Goal: Task Accomplishment & Management: Manage account settings

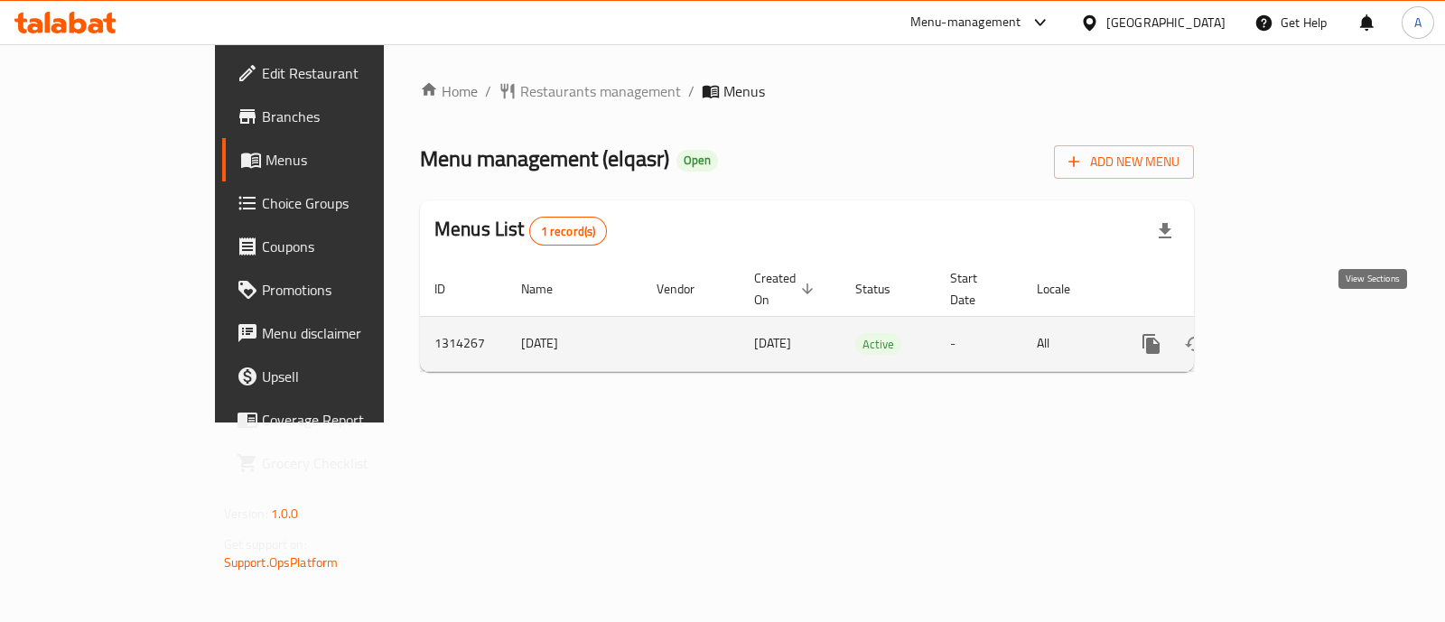
click at [1292, 333] on icon "enhanced table" at bounding box center [1282, 344] width 22 height 22
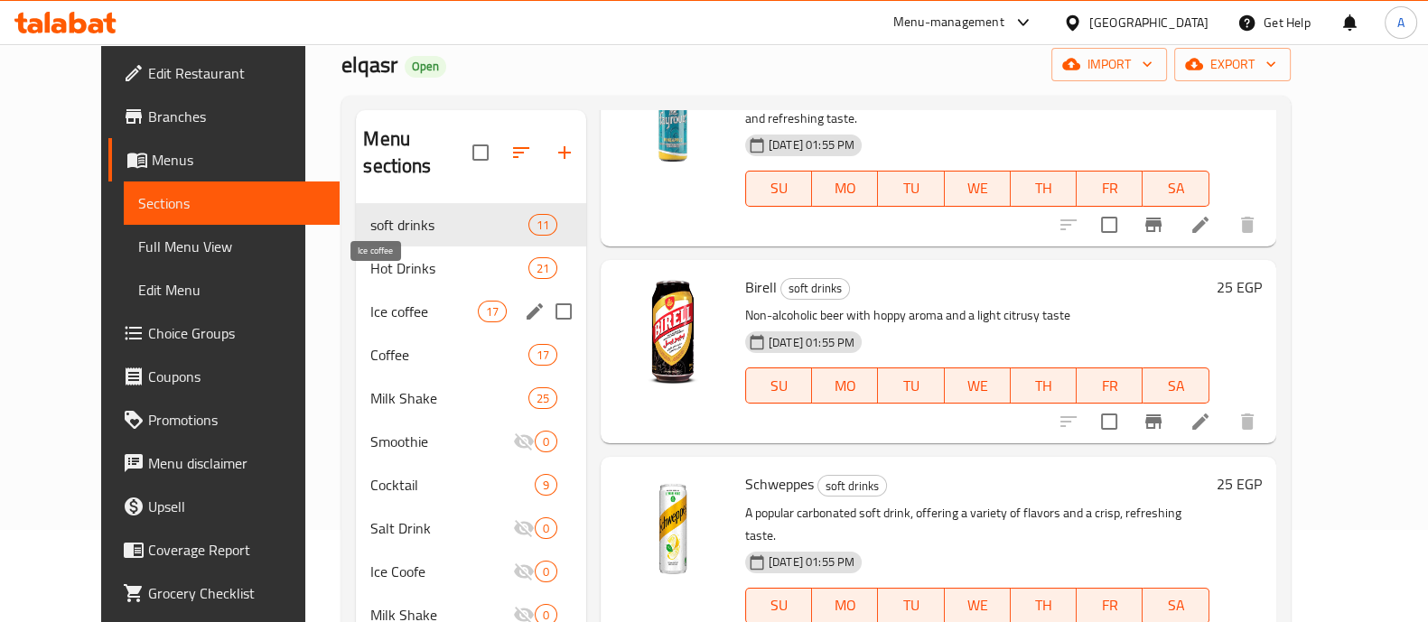
scroll to position [132, 0]
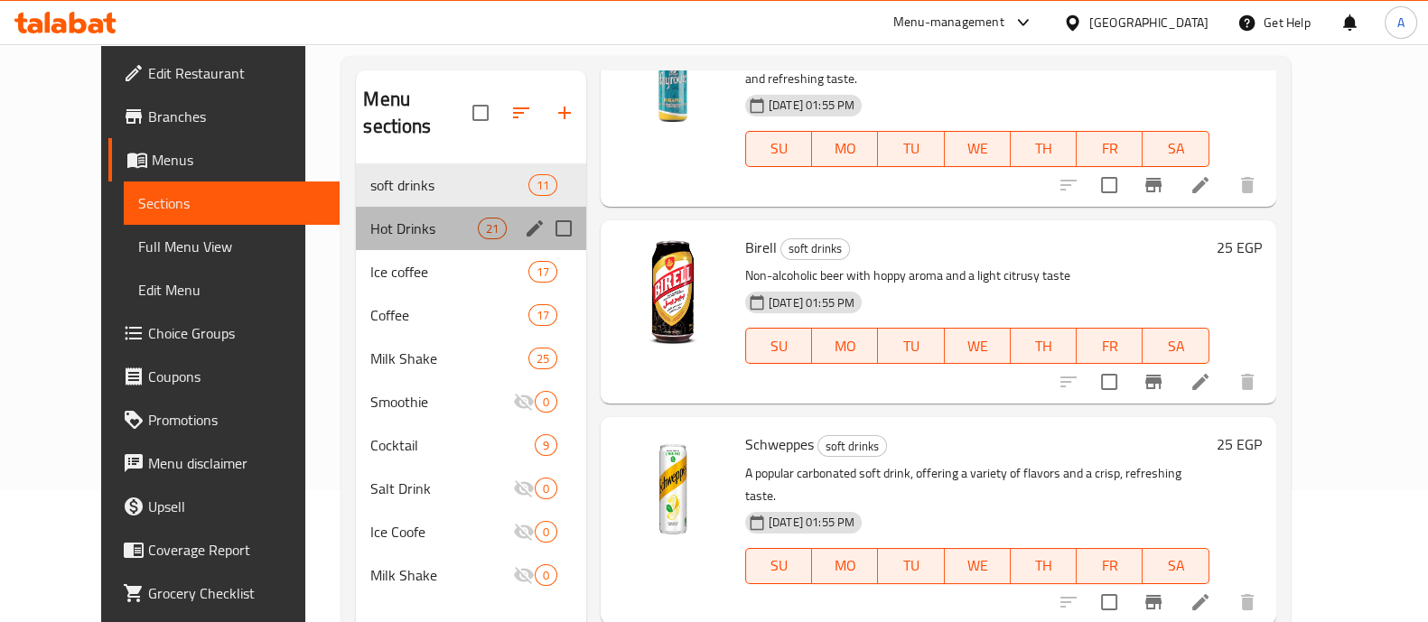
click at [394, 214] on div "Hot Drinks 21" at bounding box center [471, 228] width 230 height 43
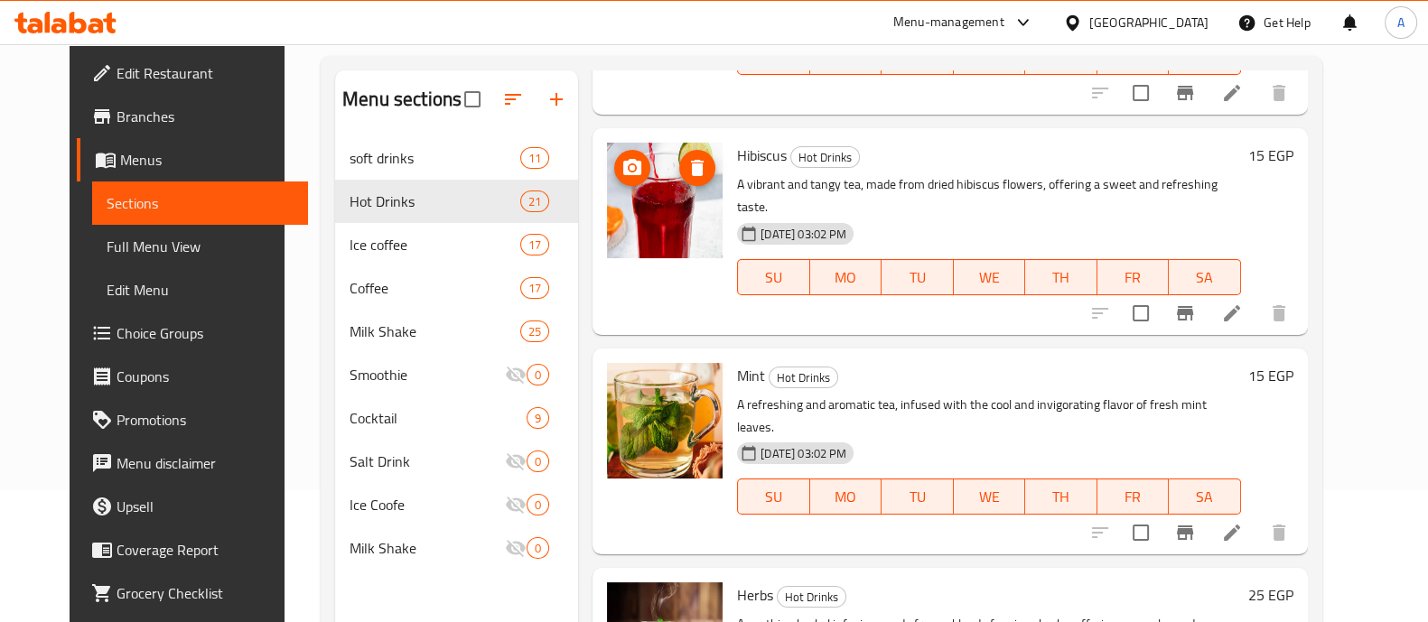
scroll to position [1390, 0]
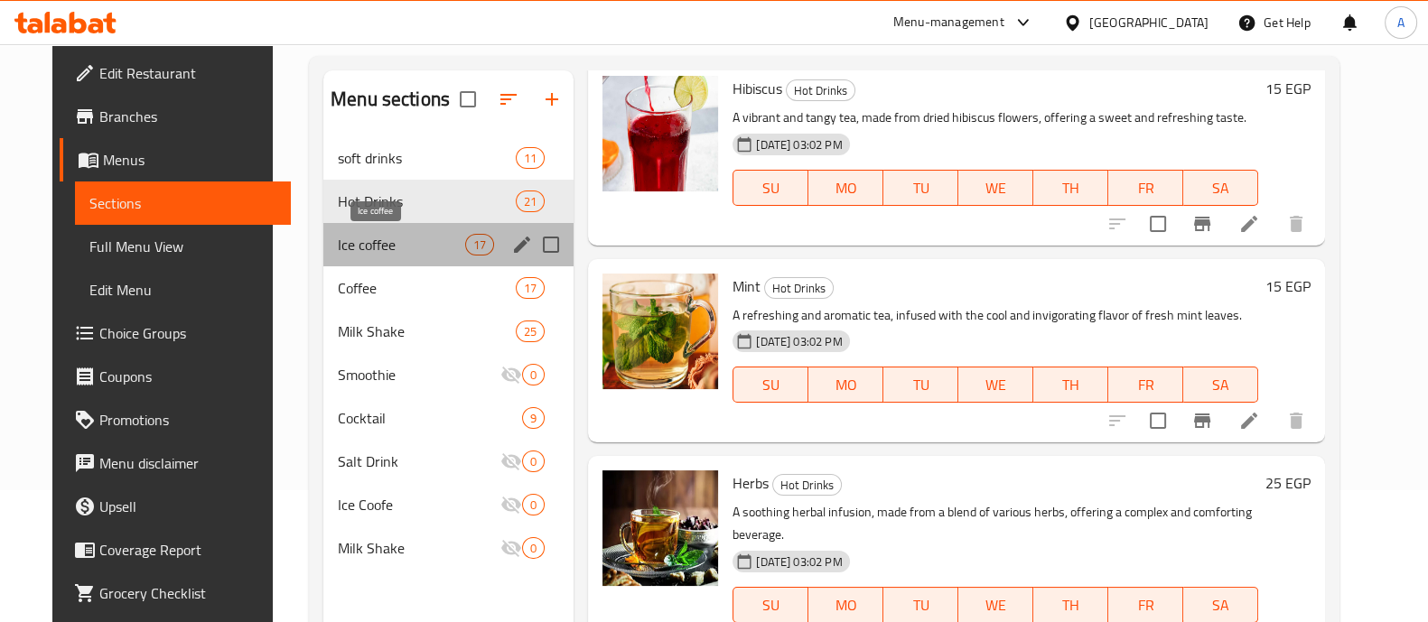
click at [393, 249] on span "Ice coffee" at bounding box center [401, 245] width 127 height 22
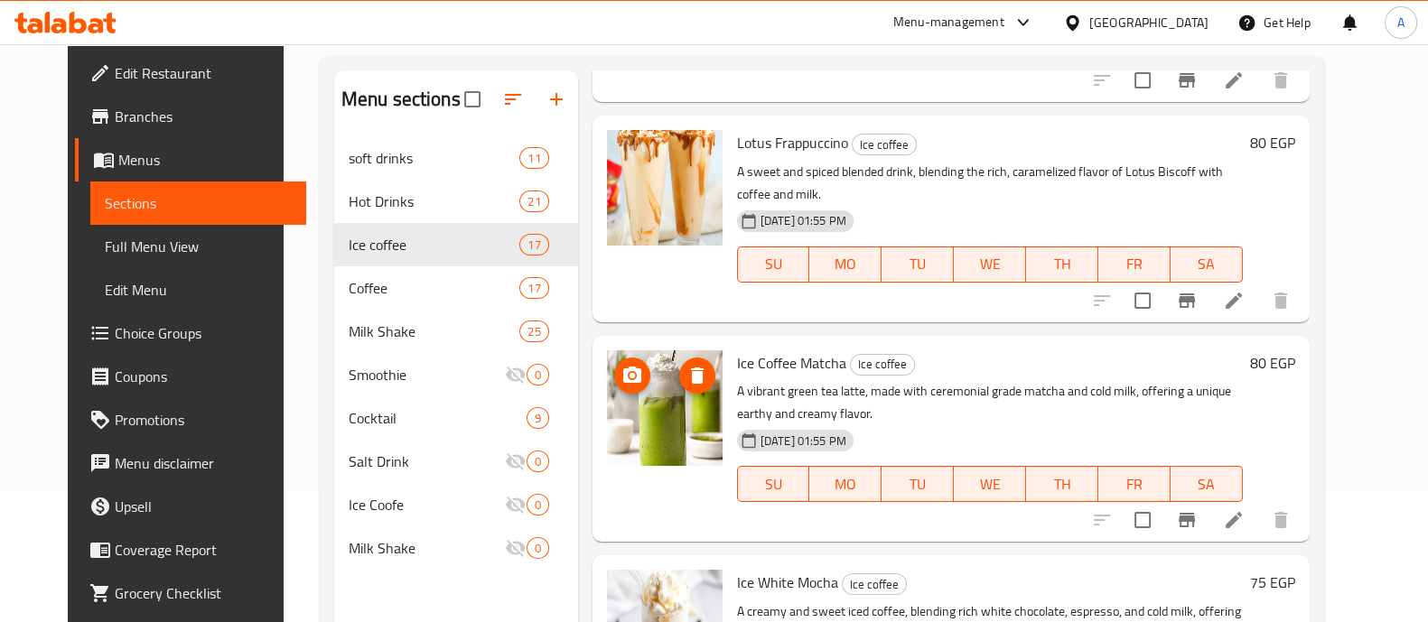
scroll to position [253, 0]
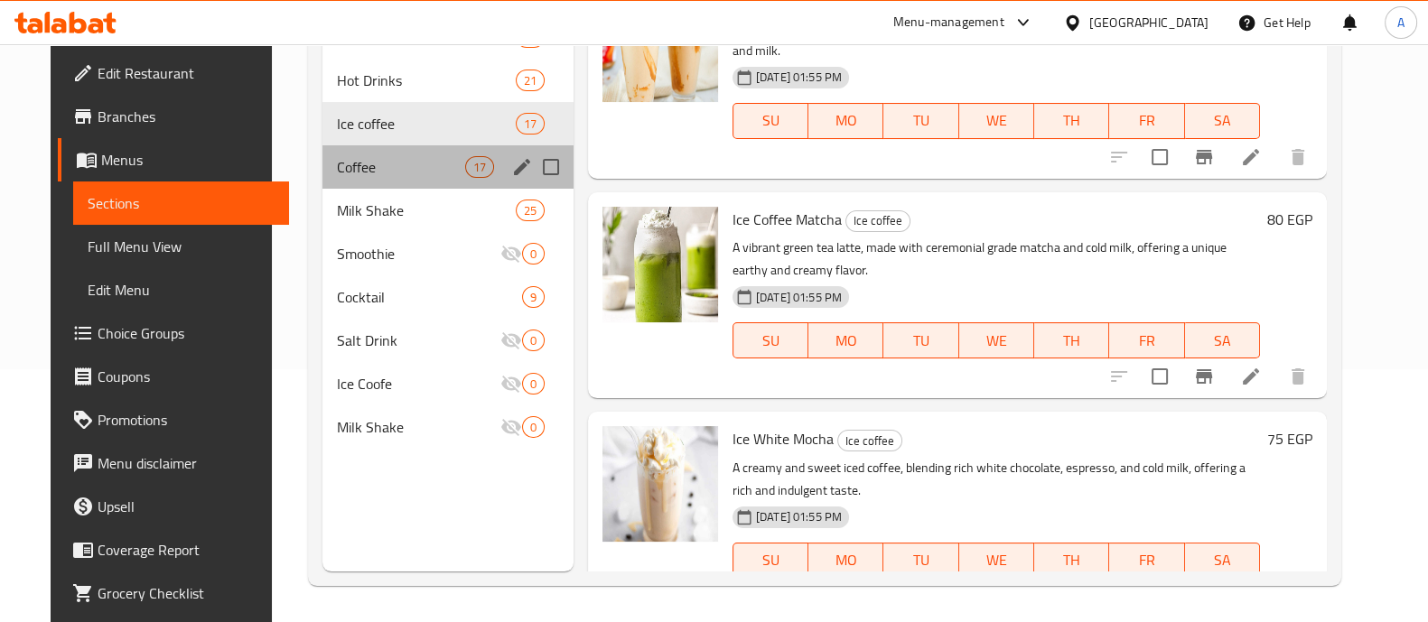
click at [396, 152] on div "Coffee 17" at bounding box center [447, 166] width 251 height 43
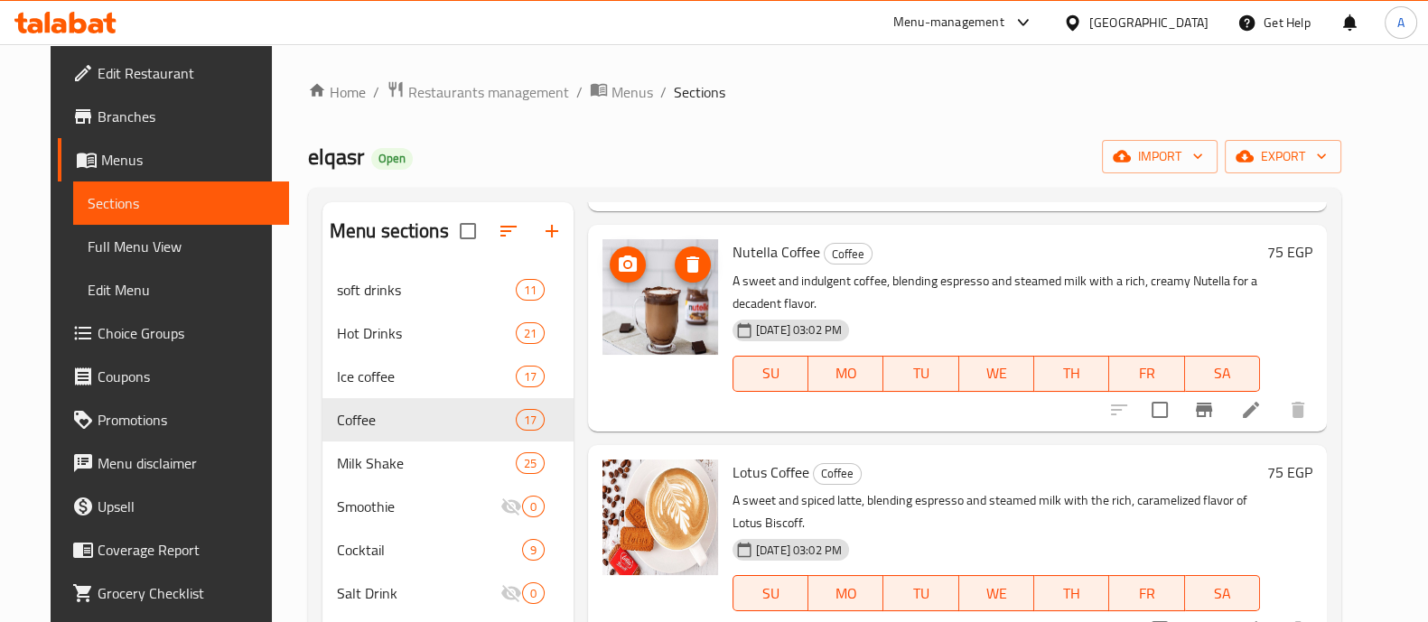
scroll to position [253, 0]
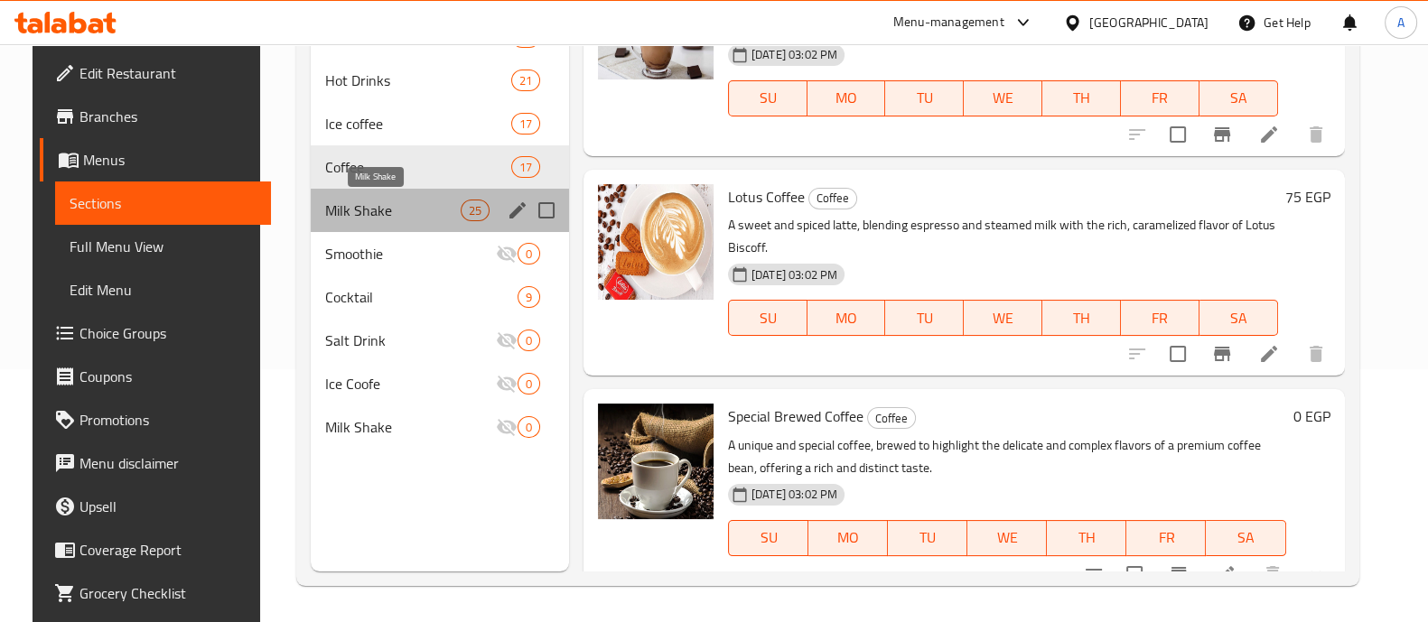
click at [376, 214] on span "Milk Shake" at bounding box center [392, 211] width 135 height 22
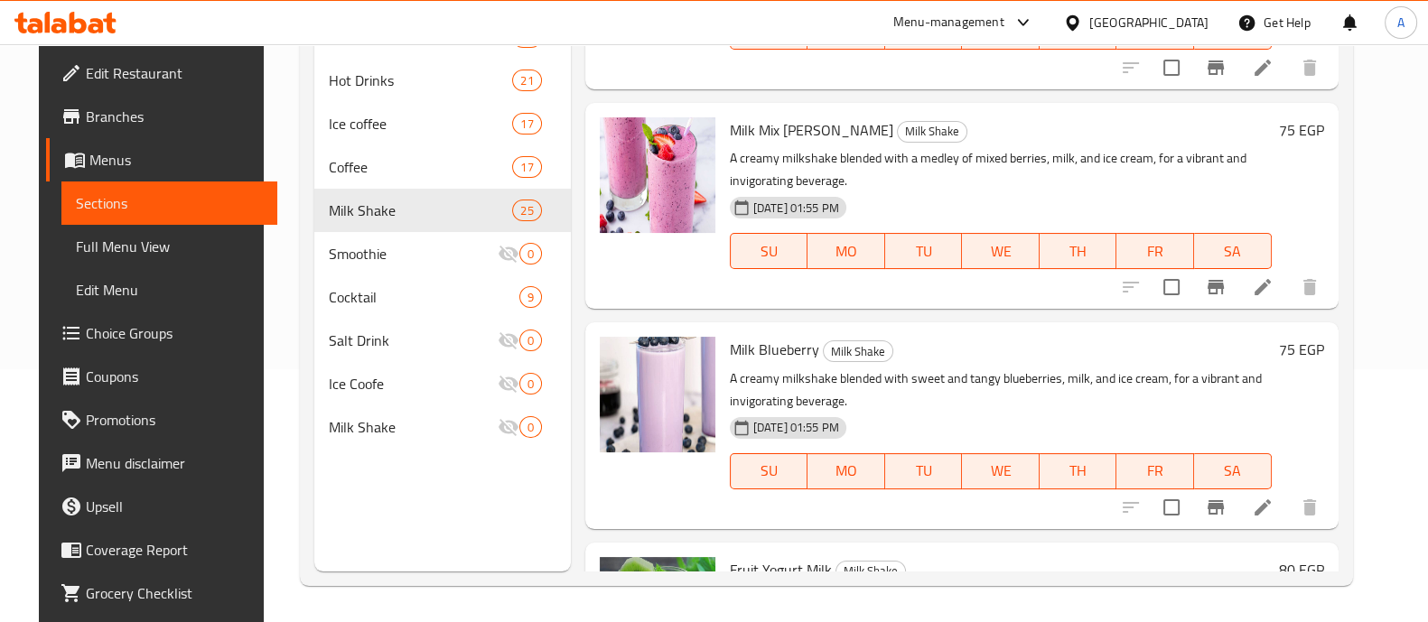
scroll to position [4873, 0]
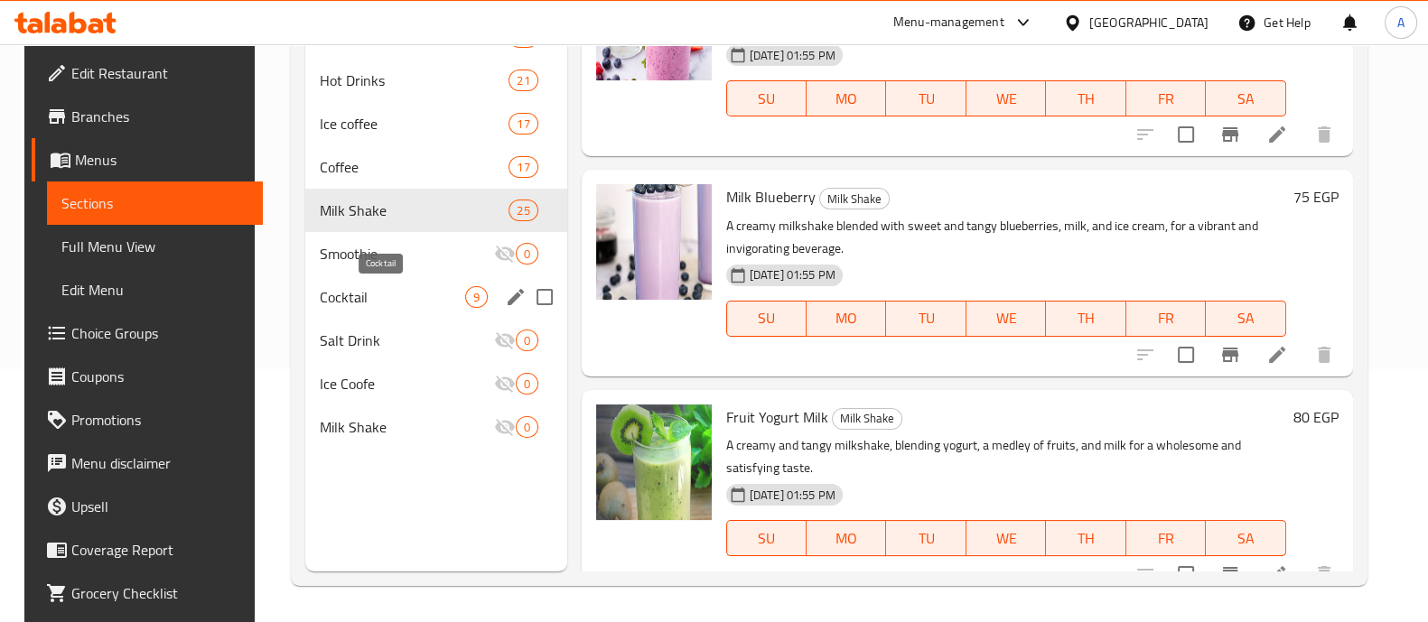
click at [420, 297] on span "Cocktail" at bounding box center [392, 297] width 145 height 22
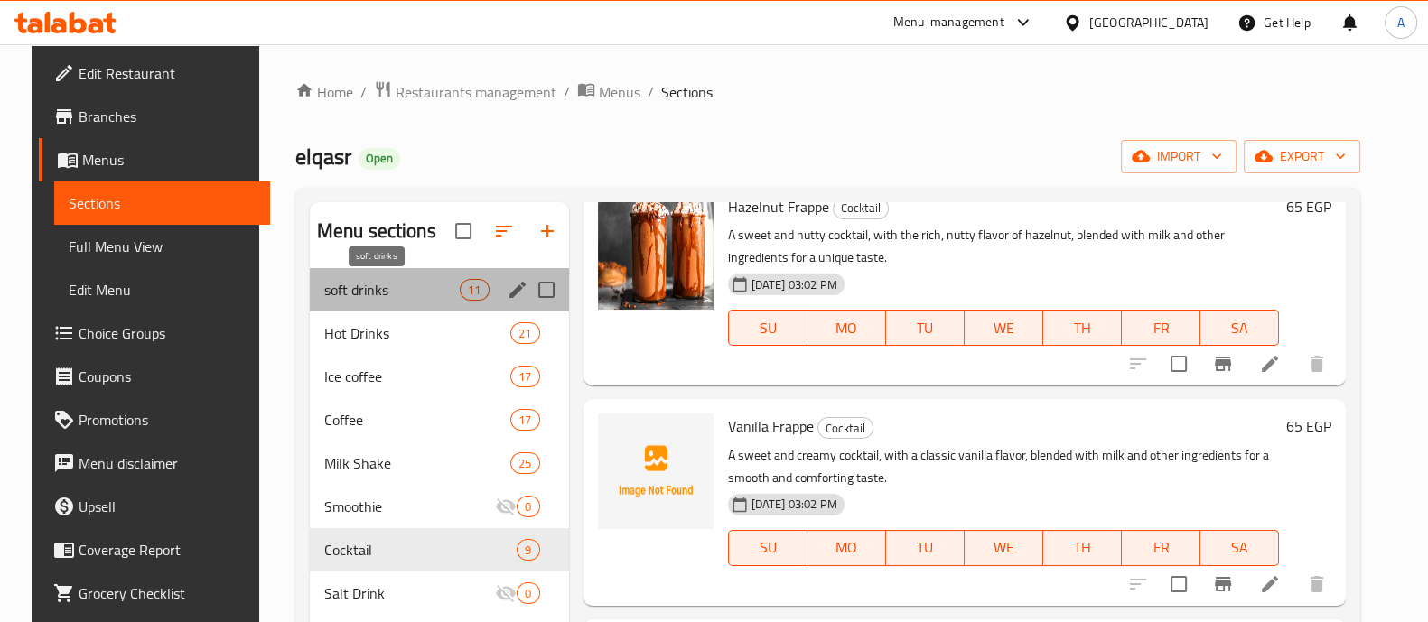
click at [415, 281] on span "soft drinks" at bounding box center [392, 290] width 136 height 22
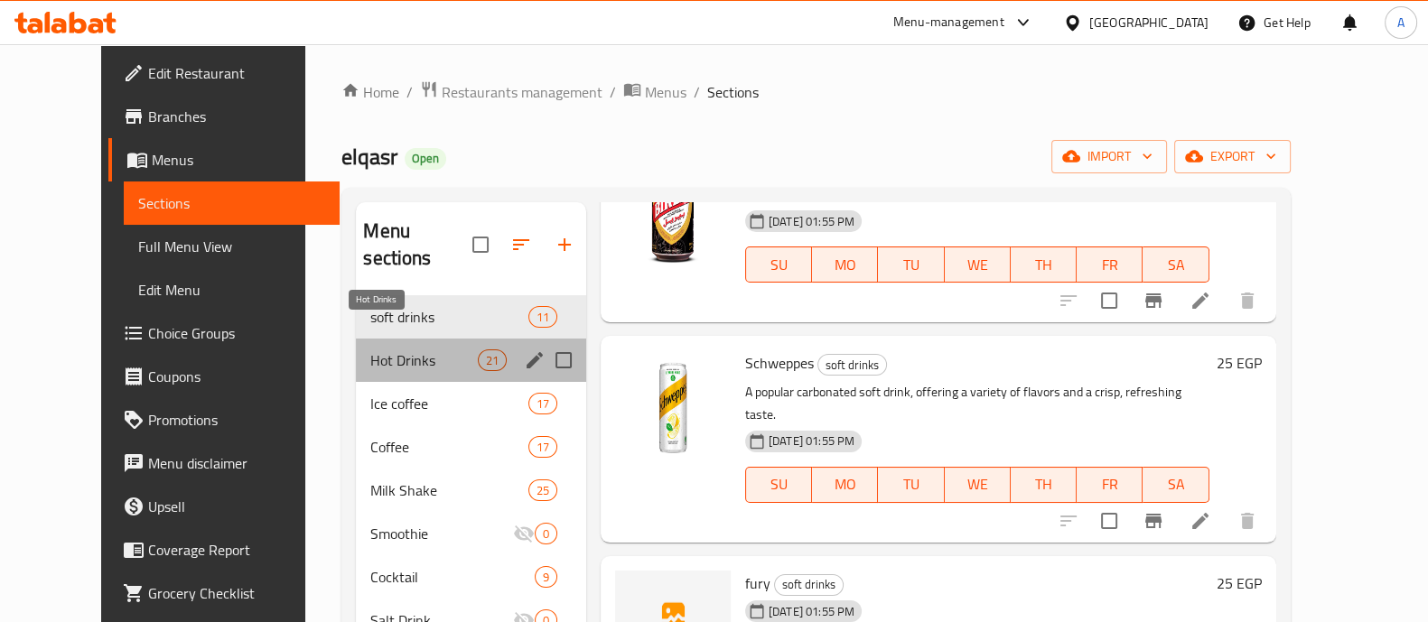
click at [389, 350] on span "Hot Drinks" at bounding box center [423, 361] width 107 height 22
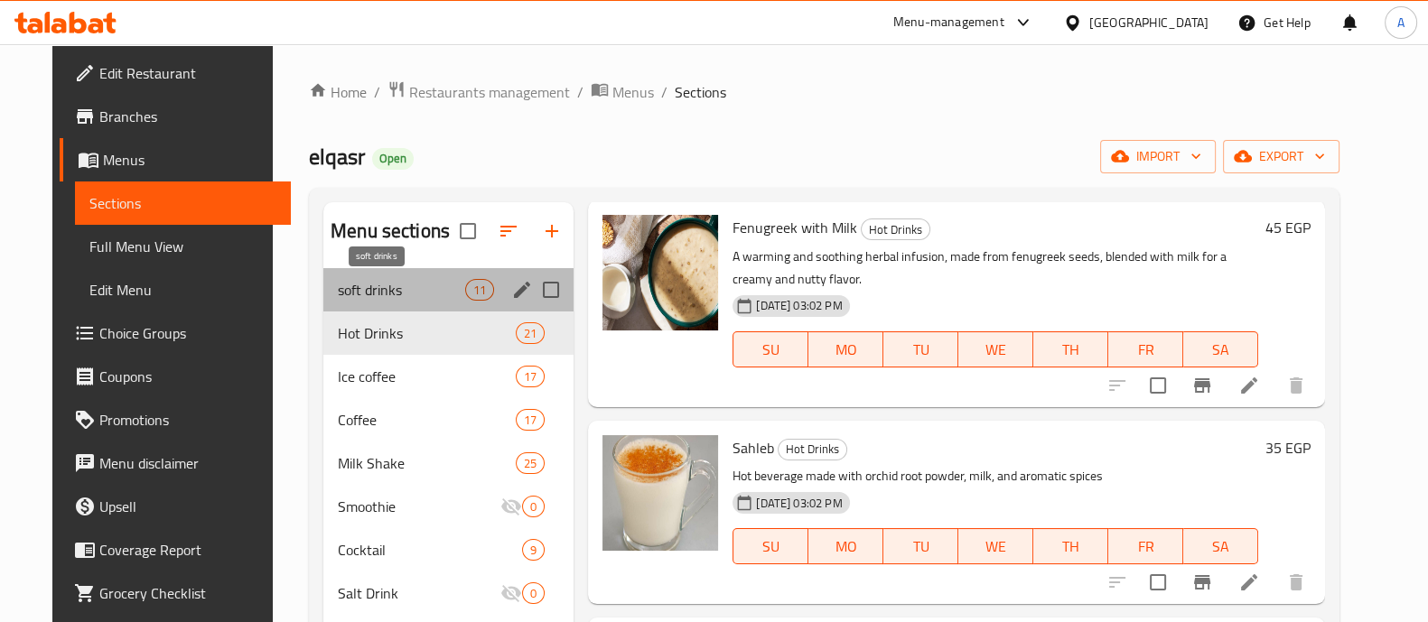
click at [338, 299] on span "soft drinks" at bounding box center [401, 290] width 127 height 22
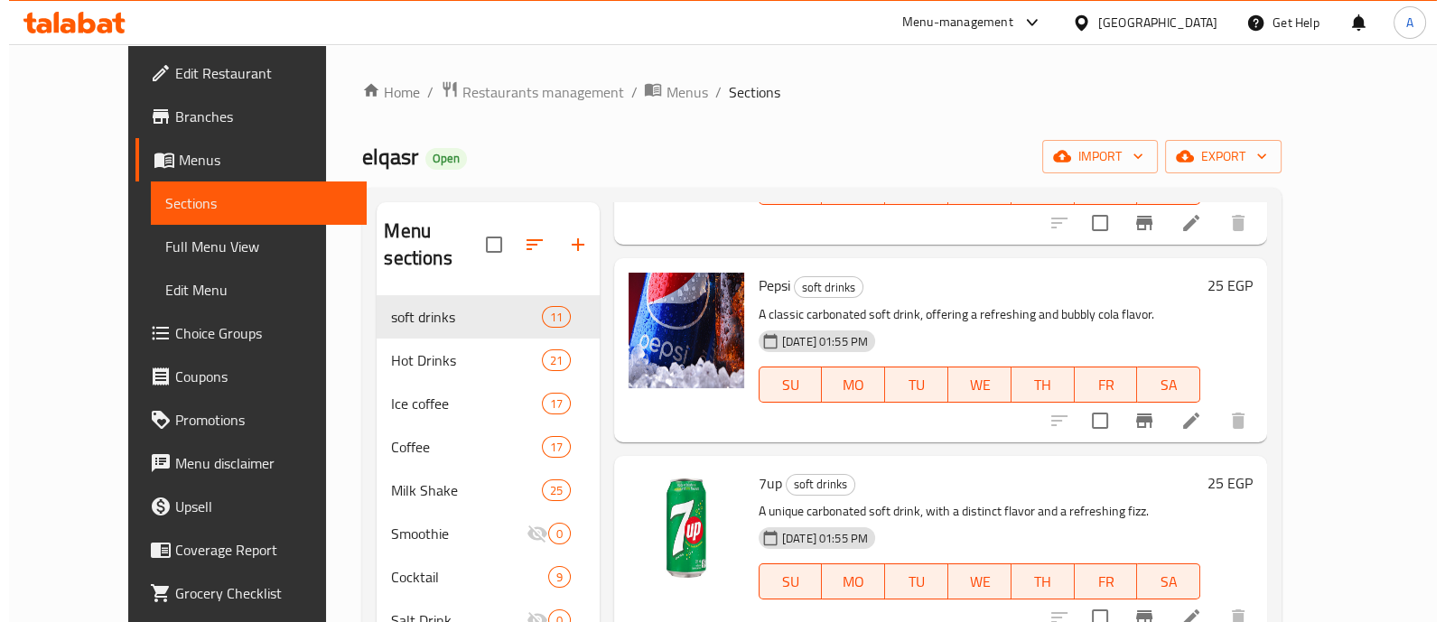
scroll to position [222, 0]
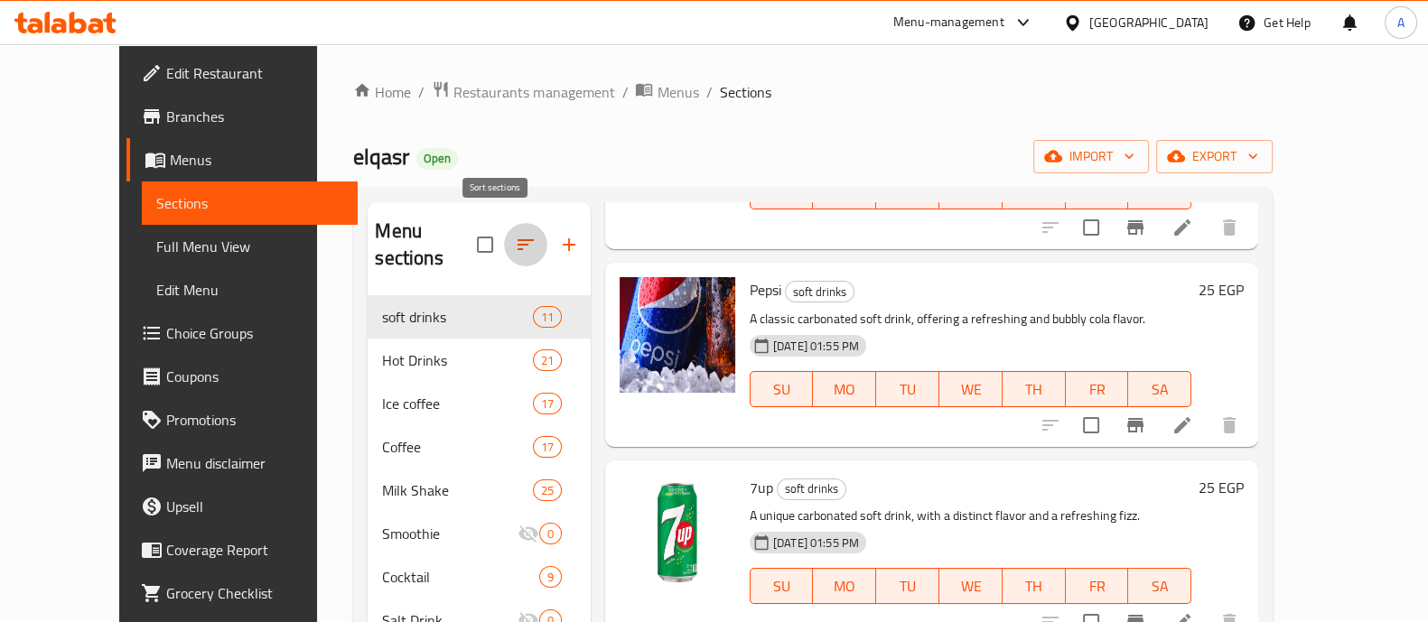
click at [515, 235] on icon "button" at bounding box center [526, 245] width 22 height 22
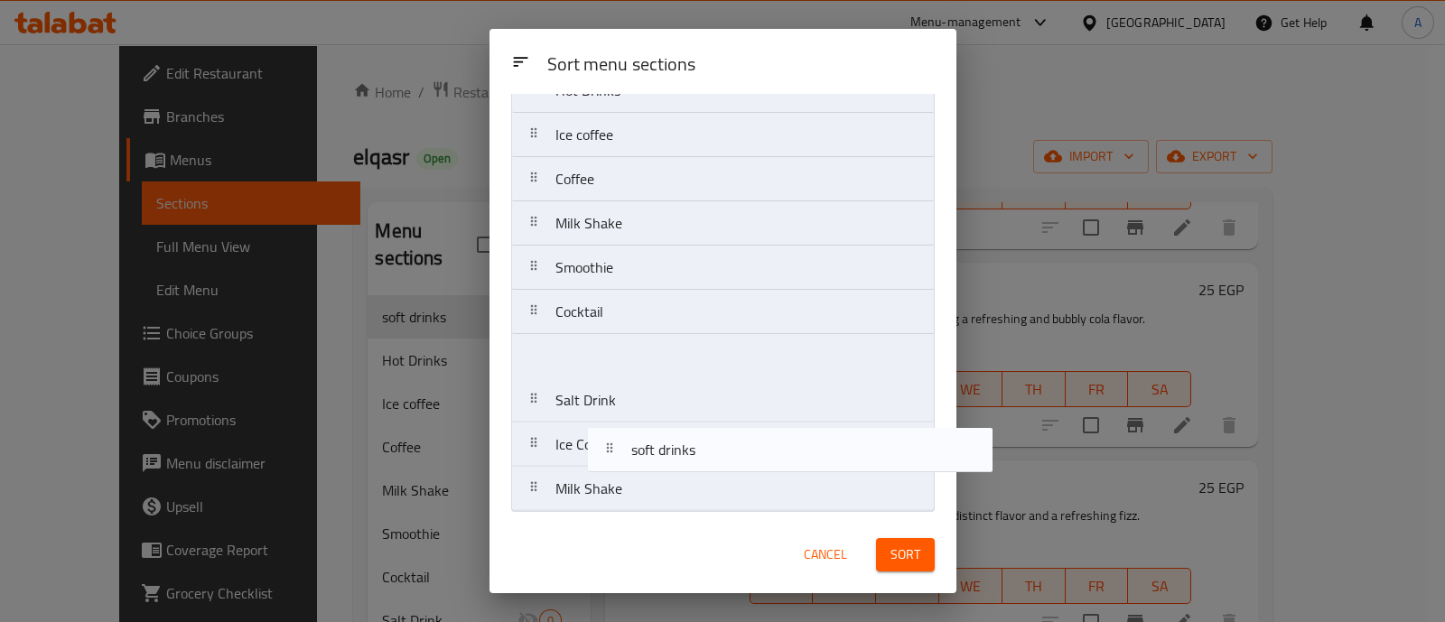
scroll to position [78, 0]
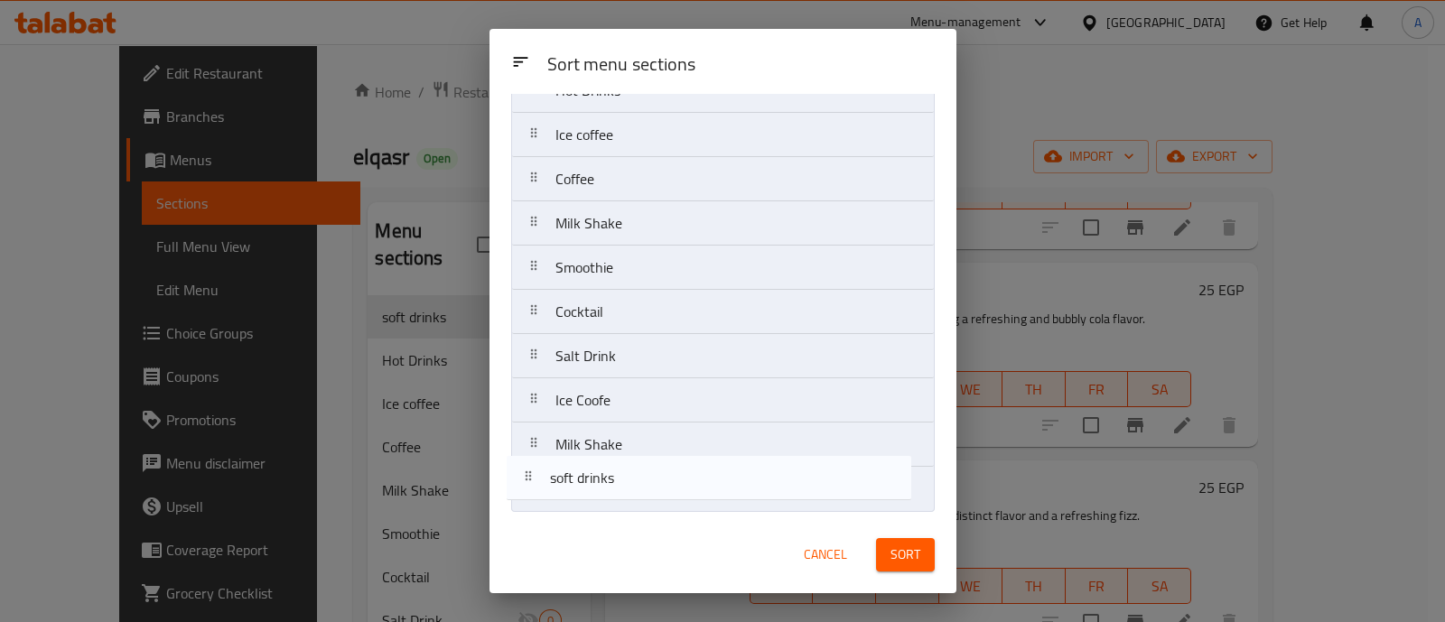
drag, startPoint x: 614, startPoint y: 156, endPoint x: 610, endPoint y: 508, distance: 352.3
click at [610, 508] on nav "soft drinks Hot Drinks Ice coffee Coffee Milk Shake Smoothie Cocktail Salt Drin…" at bounding box center [723, 290] width 424 height 444
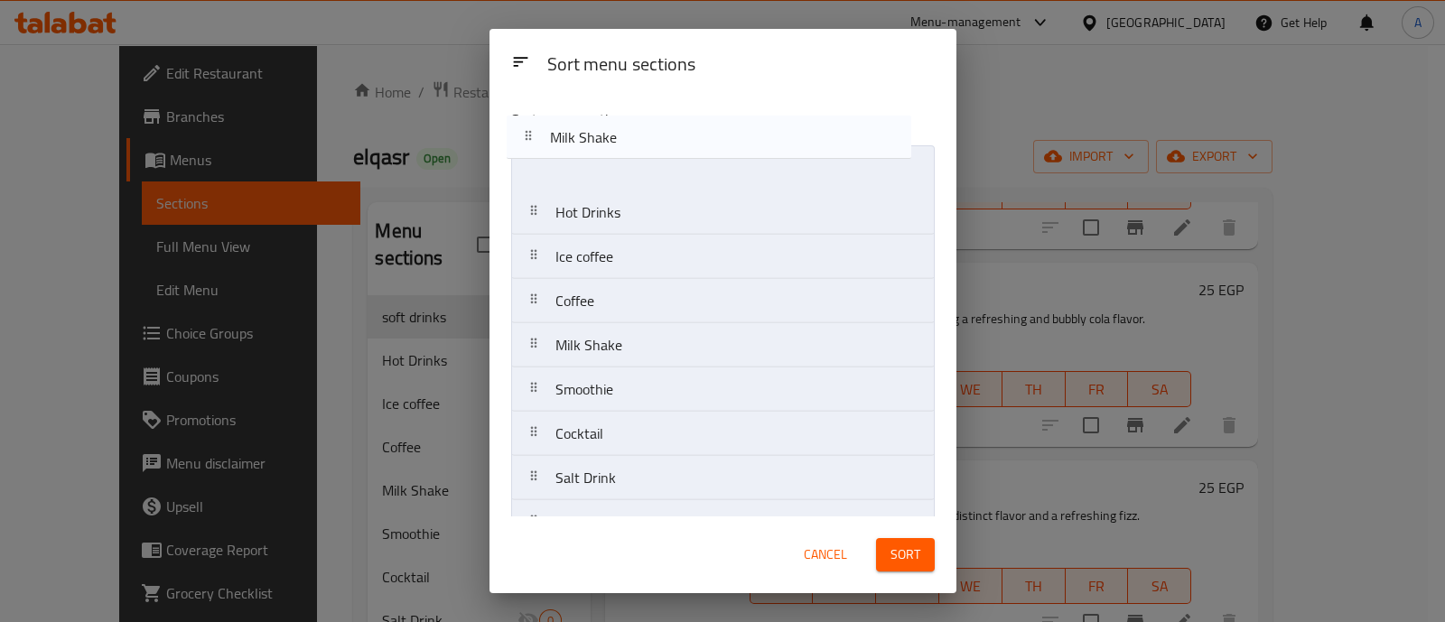
scroll to position [0, 0]
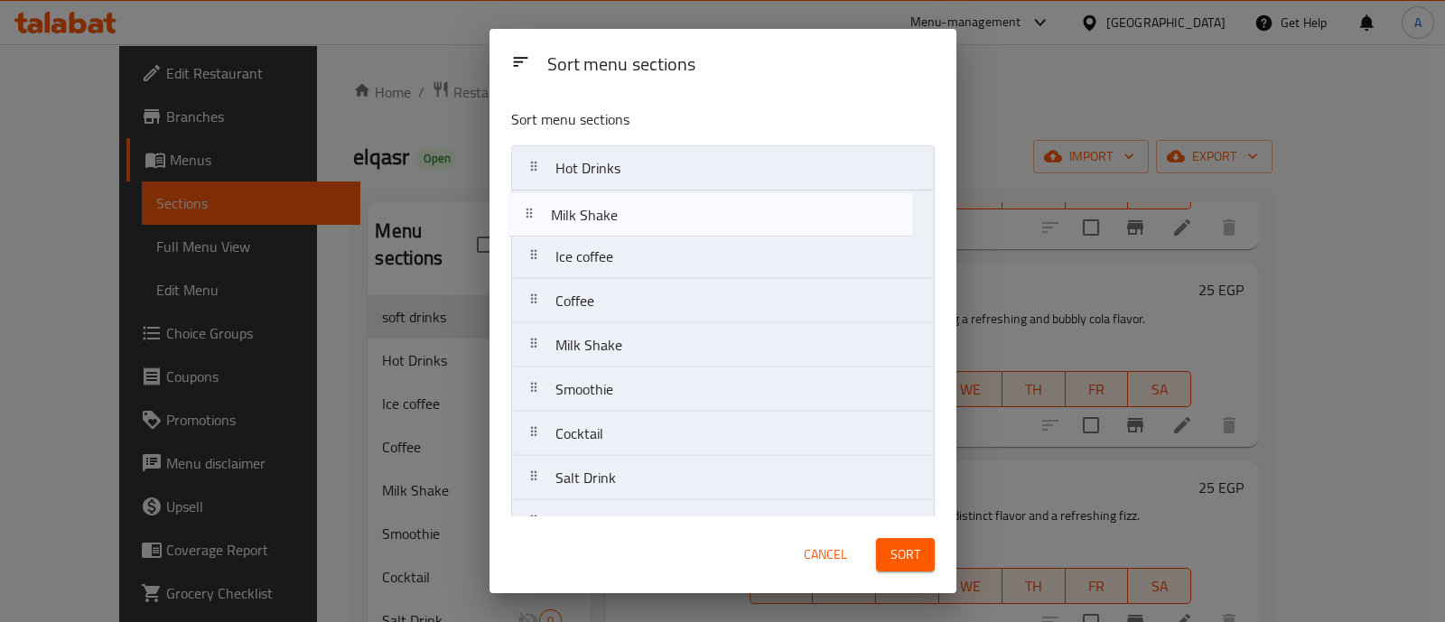
drag, startPoint x: 620, startPoint y: 449, endPoint x: 616, endPoint y: 203, distance: 245.7
click at [616, 203] on nav "Hot Drinks Ice coffee Coffee Milk Shake Smoothie Cocktail Salt Drink Ice Coofe …" at bounding box center [723, 367] width 424 height 444
drag, startPoint x: 610, startPoint y: 255, endPoint x: 610, endPoint y: 208, distance: 47.0
click at [610, 208] on nav "Hot Drinks Milk Shake Ice coffee Coffee Milk Shake Smoothie Cocktail Salt Drink…" at bounding box center [723, 367] width 424 height 444
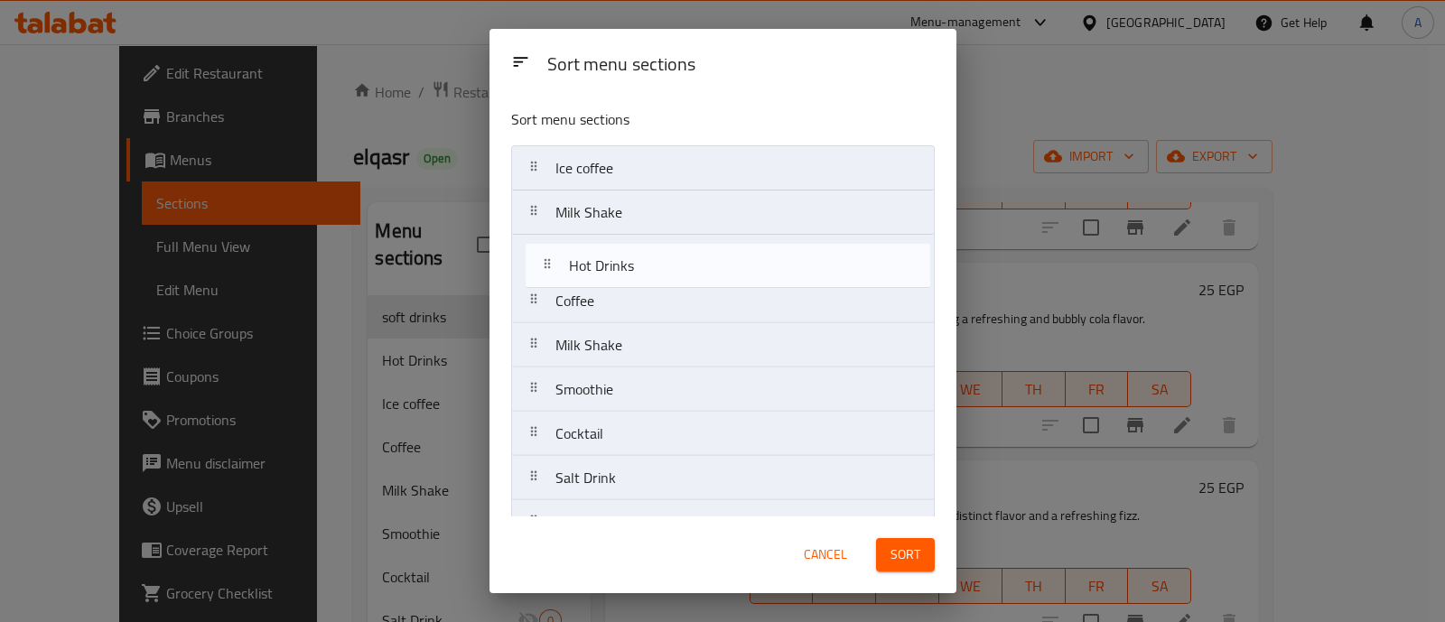
drag, startPoint x: 597, startPoint y: 175, endPoint x: 611, endPoint y: 285, distance: 110.2
click at [611, 285] on nav "Hot Drinks Ice coffee Milk Shake Coffee Milk Shake Smoothie Cocktail Salt Drink…" at bounding box center [723, 367] width 424 height 444
drag, startPoint x: 614, startPoint y: 312, endPoint x: 614, endPoint y: 271, distance: 40.6
click at [614, 271] on nav "Ice coffee Milk Shake Hot Drinks Coffee Milk Shake Smoothie Cocktail Salt Drink…" at bounding box center [723, 367] width 424 height 444
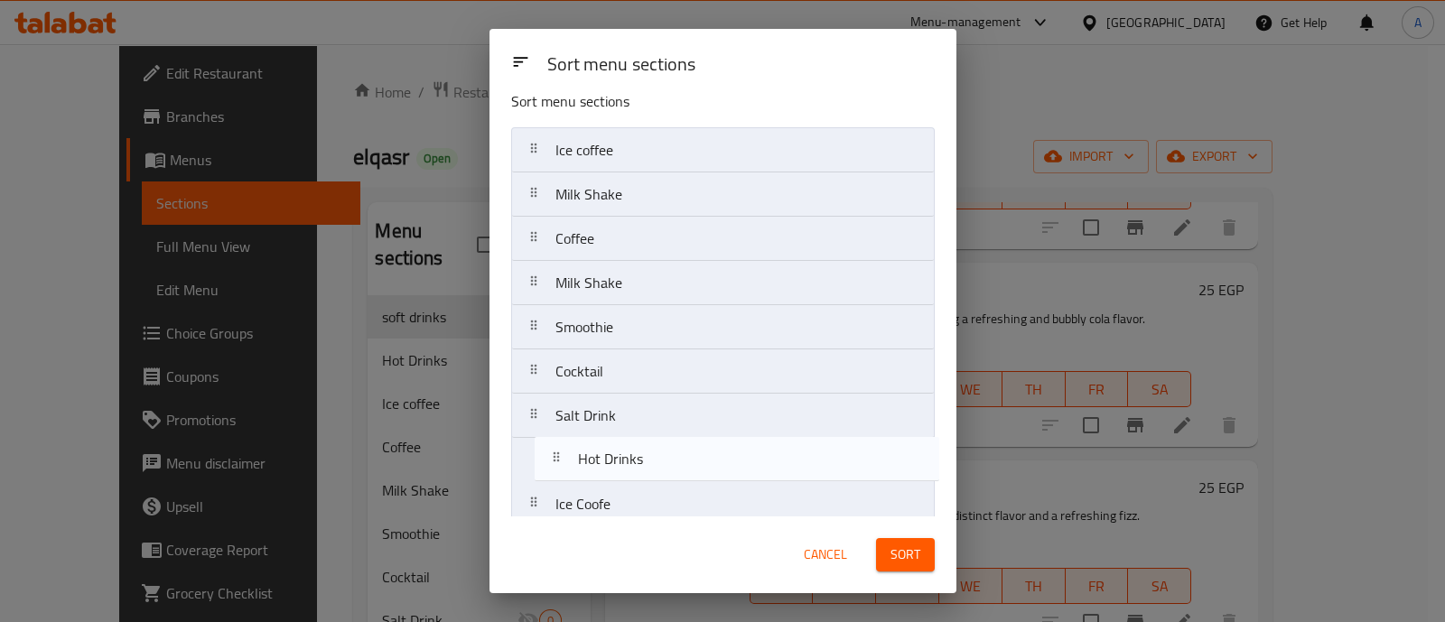
drag, startPoint x: 616, startPoint y: 298, endPoint x: 641, endPoint y: 470, distance: 173.5
click at [641, 470] on nav "Ice coffee Milk Shake Coffee Hot Drinks Milk Shake Smoothie Cocktail Salt Drink…" at bounding box center [723, 349] width 424 height 444
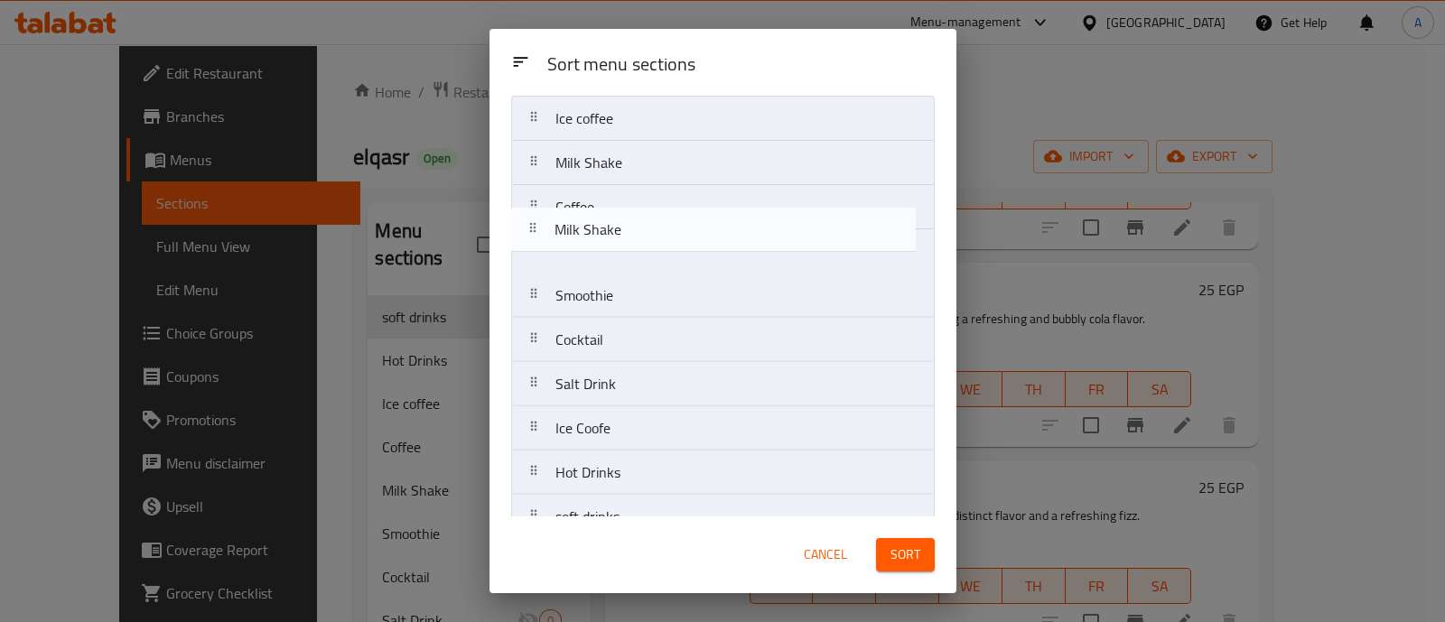
drag, startPoint x: 620, startPoint y: 257, endPoint x: 619, endPoint y: 228, distance: 29.9
click at [619, 228] on nav "Ice coffee Milk Shake Coffee Milk Shake Smoothie Cocktail Salt Drink Ice Coofe …" at bounding box center [723, 318] width 424 height 444
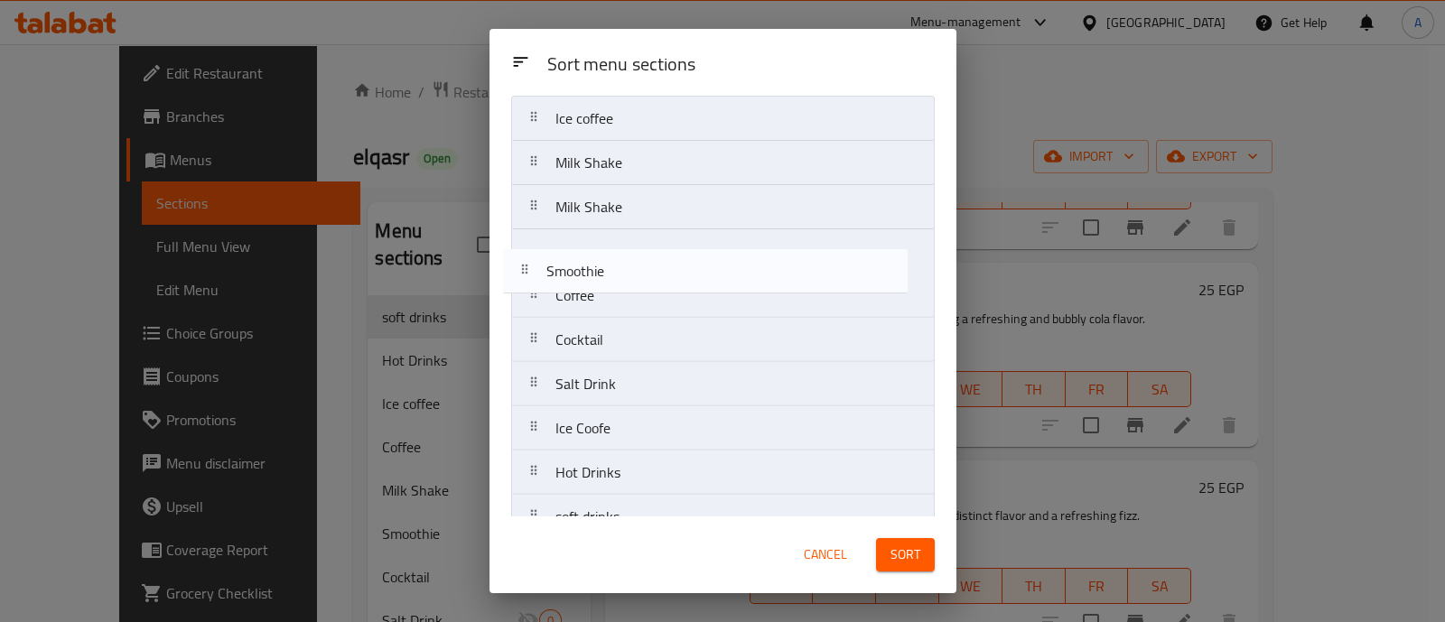
drag, startPoint x: 616, startPoint y: 309, endPoint x: 602, endPoint y: 266, distance: 44.6
click at [602, 266] on nav "Ice coffee Milk Shake Milk Shake Coffee Smoothie Cocktail Salt Drink Ice Coofe …" at bounding box center [723, 318] width 424 height 444
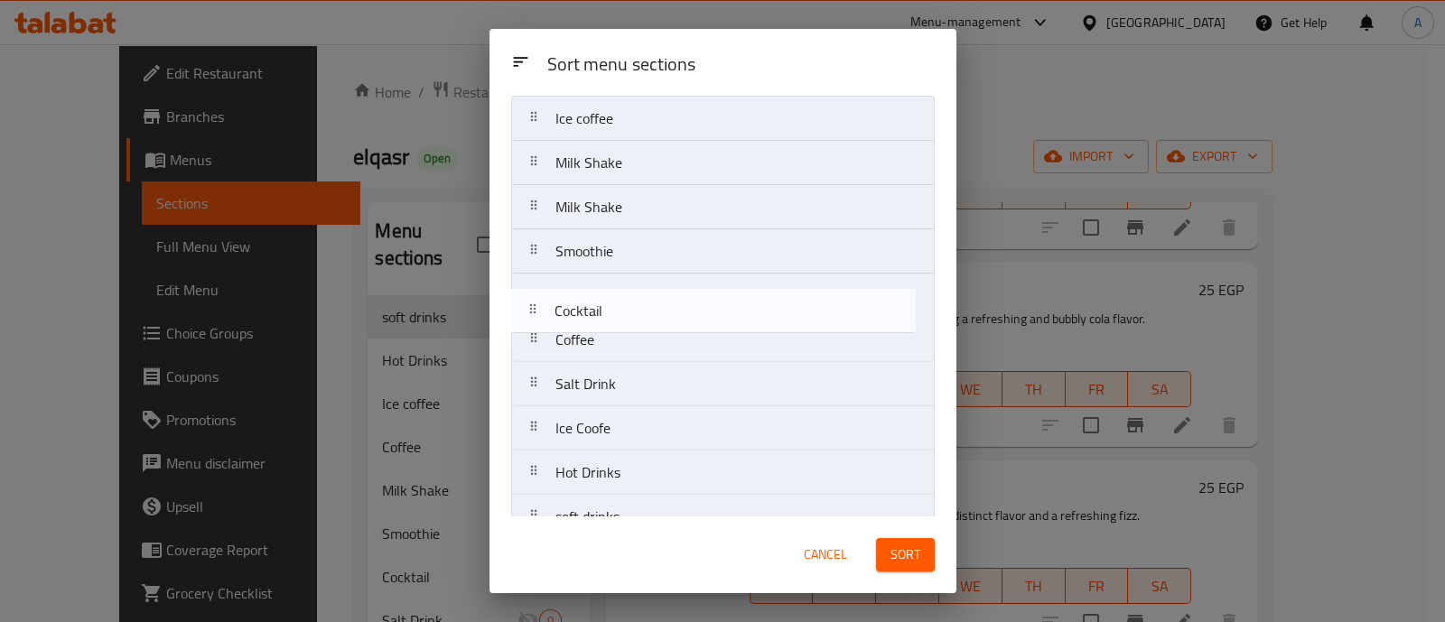
drag, startPoint x: 603, startPoint y: 342, endPoint x: 607, endPoint y: 304, distance: 38.1
click at [607, 304] on nav "Ice coffee Milk Shake Milk Shake Smoothie Coffee Cocktail Salt Drink Ice Coofe …" at bounding box center [723, 318] width 424 height 444
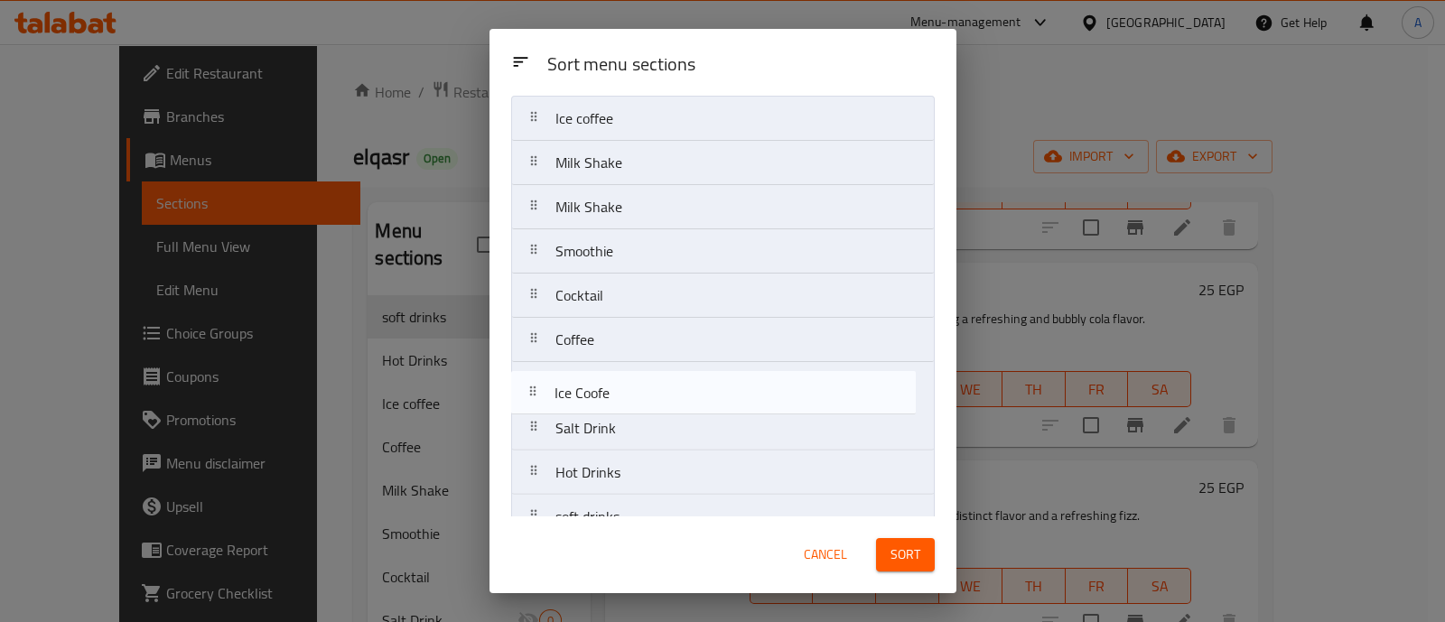
scroll to position [51, 0]
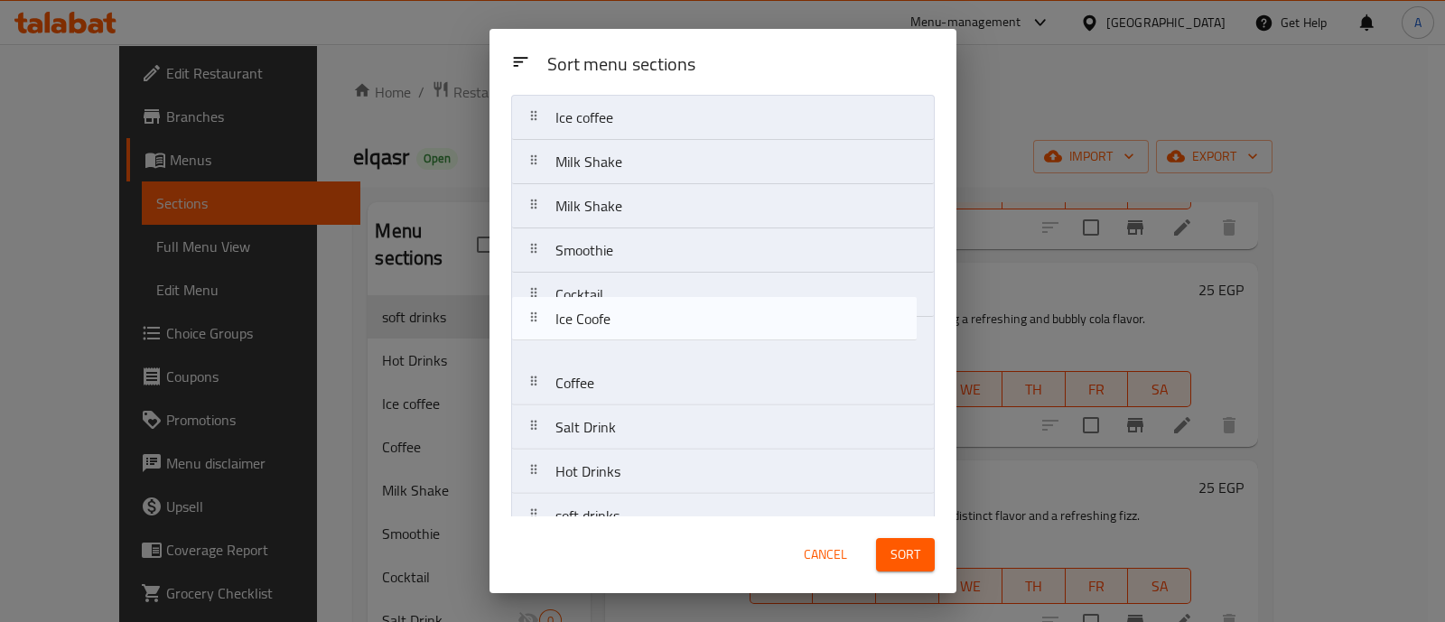
drag, startPoint x: 618, startPoint y: 446, endPoint x: 617, endPoint y: 318, distance: 128.3
click at [617, 318] on nav "Ice coffee Milk Shake Milk Shake Smoothie Cocktail Coffee Salt Drink Ice Coofe …" at bounding box center [723, 317] width 424 height 444
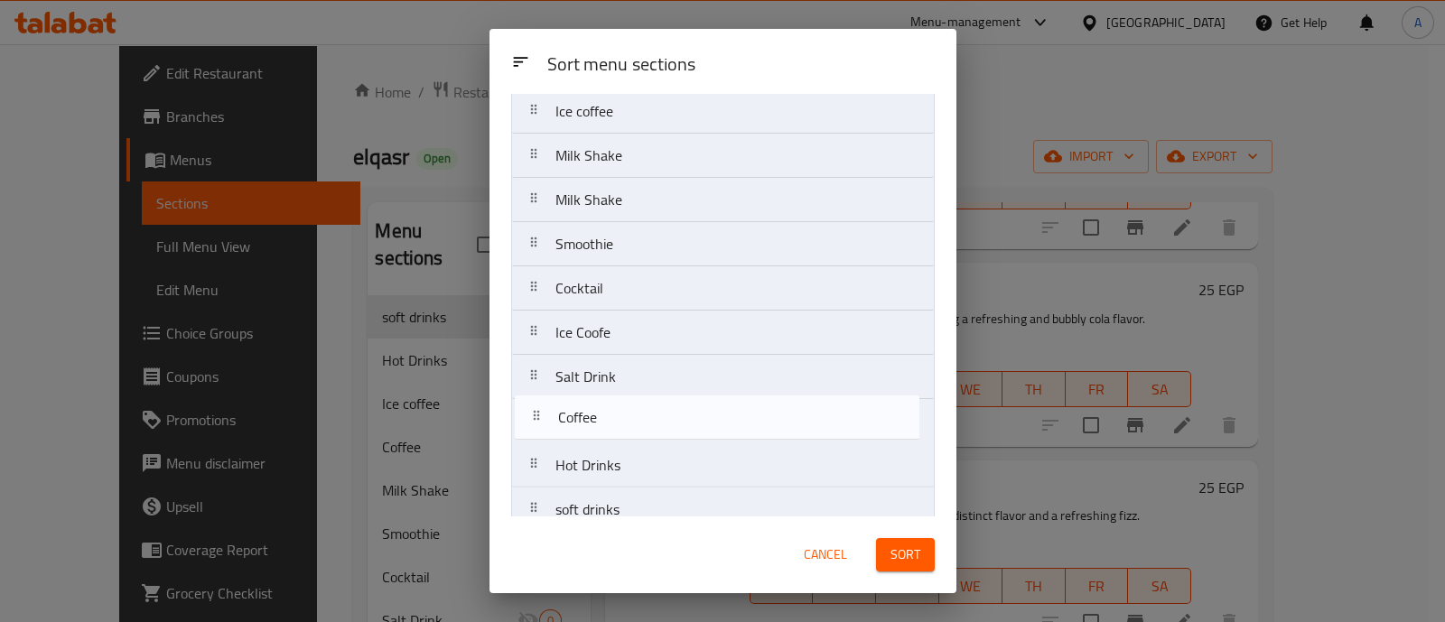
drag, startPoint x: 608, startPoint y: 385, endPoint x: 611, endPoint y: 430, distance: 45.3
click at [611, 430] on nav "Ice coffee Milk Shake Milk Shake Smoothie Cocktail Ice Coofe Coffee Salt Drink …" at bounding box center [723, 311] width 424 height 444
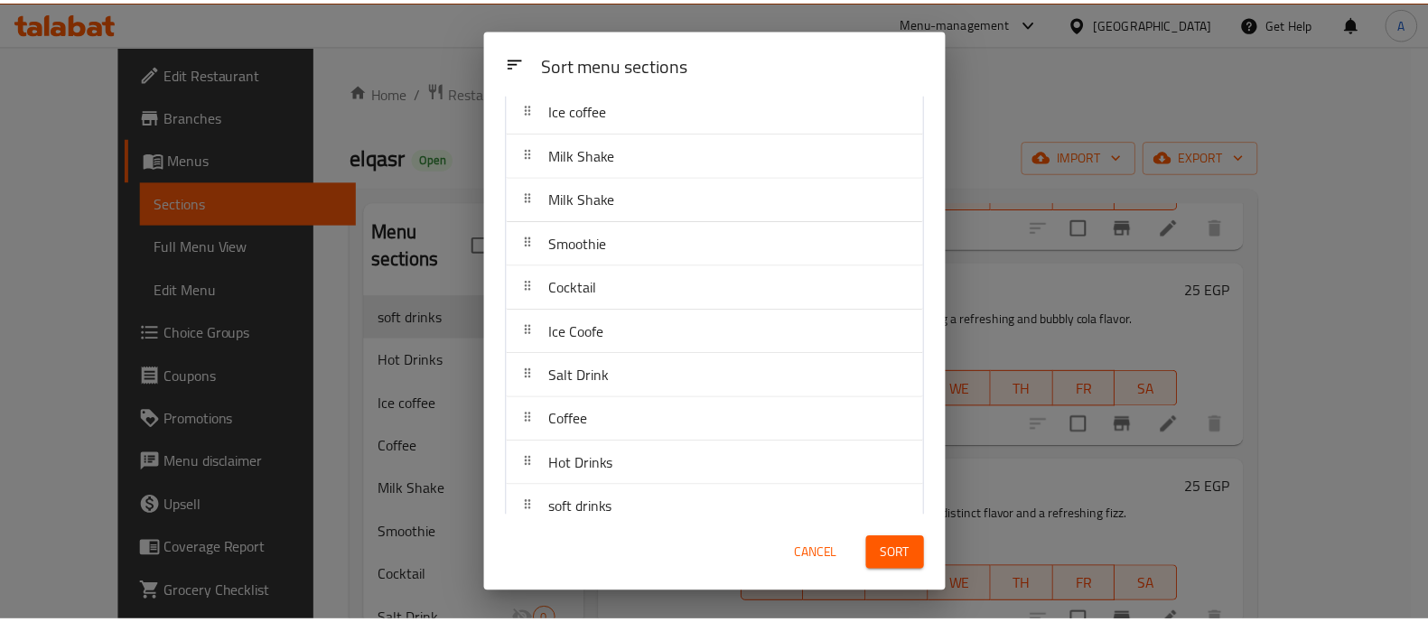
scroll to position [78, 0]
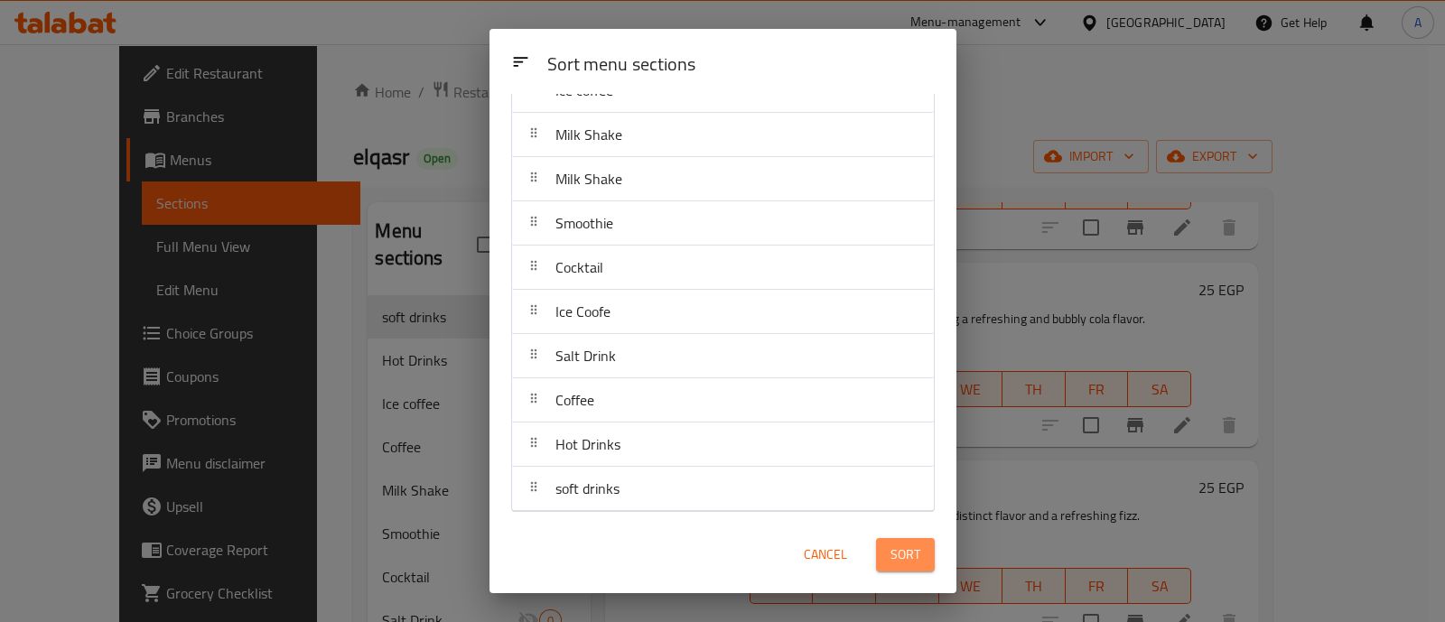
click at [905, 552] on span "Sort" at bounding box center [906, 555] width 30 height 23
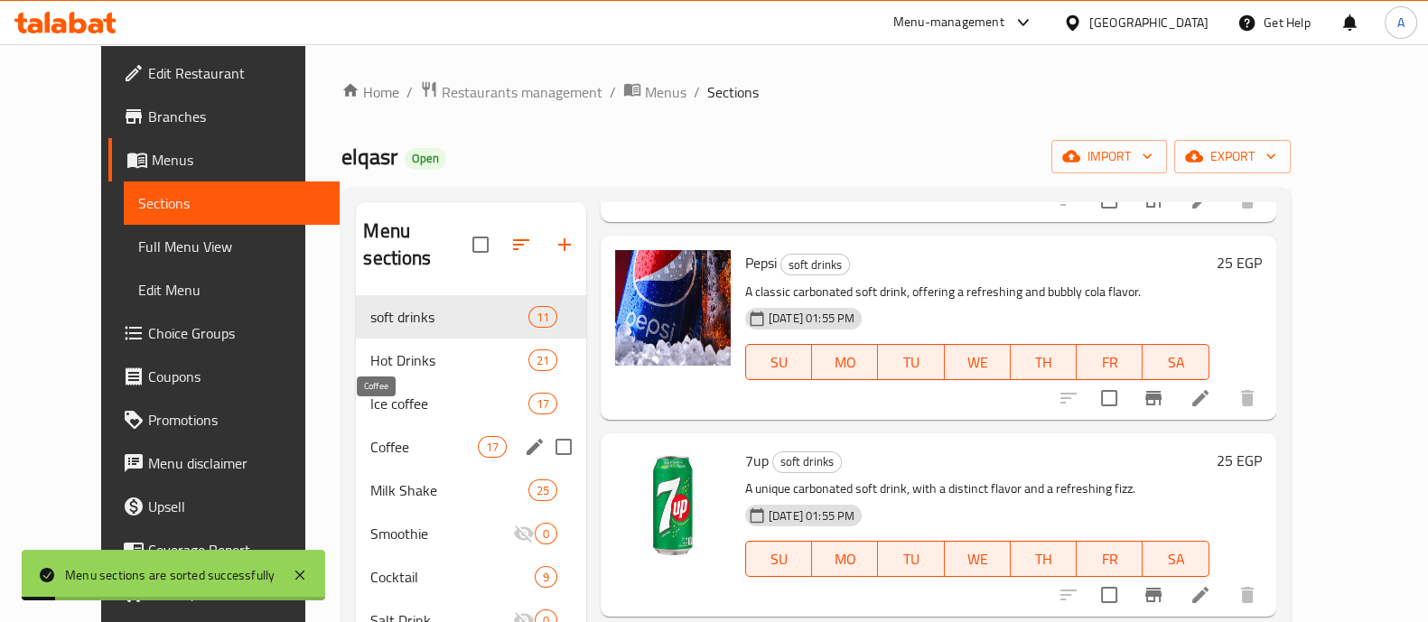
scroll to position [253, 0]
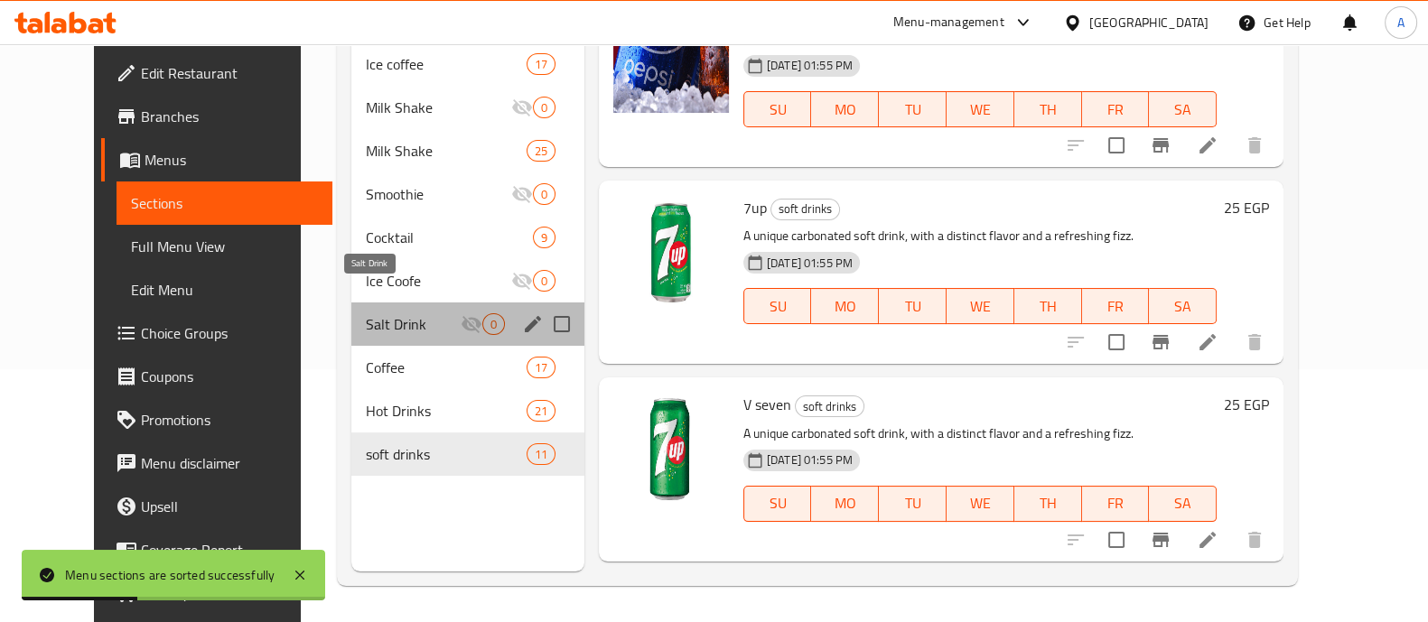
click at [375, 313] on span "Salt Drink" at bounding box center [413, 324] width 95 height 22
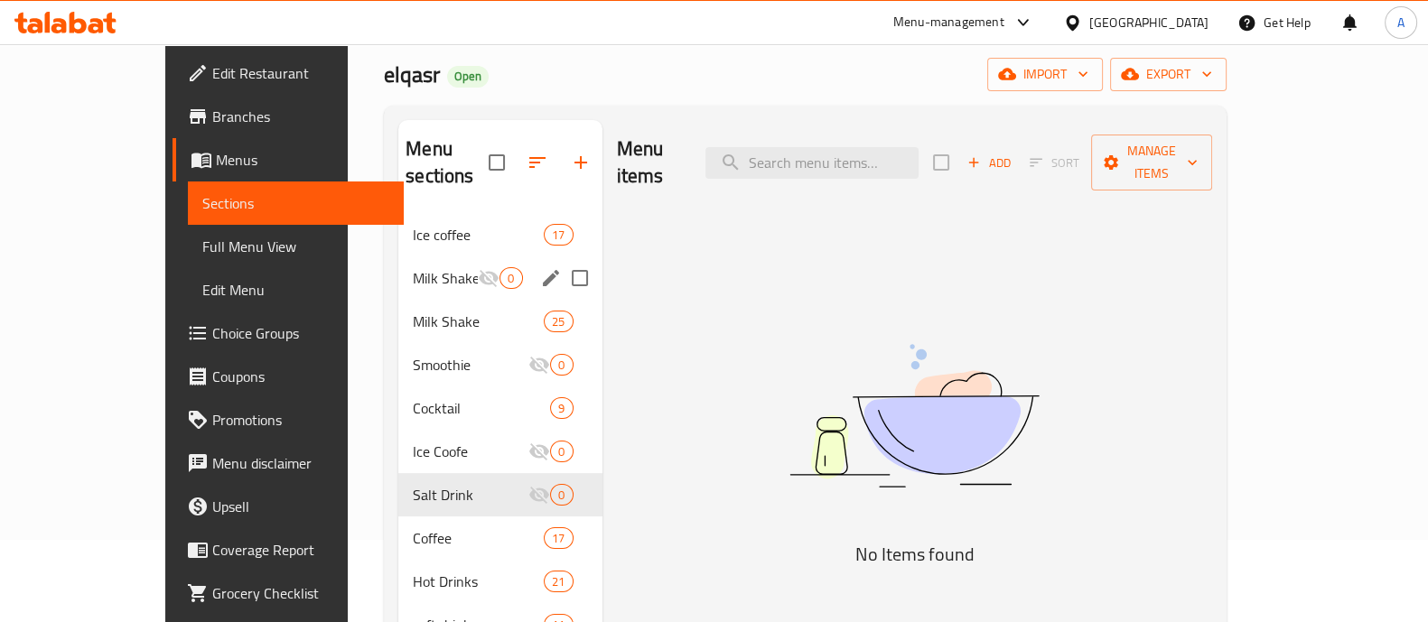
scroll to position [77, 0]
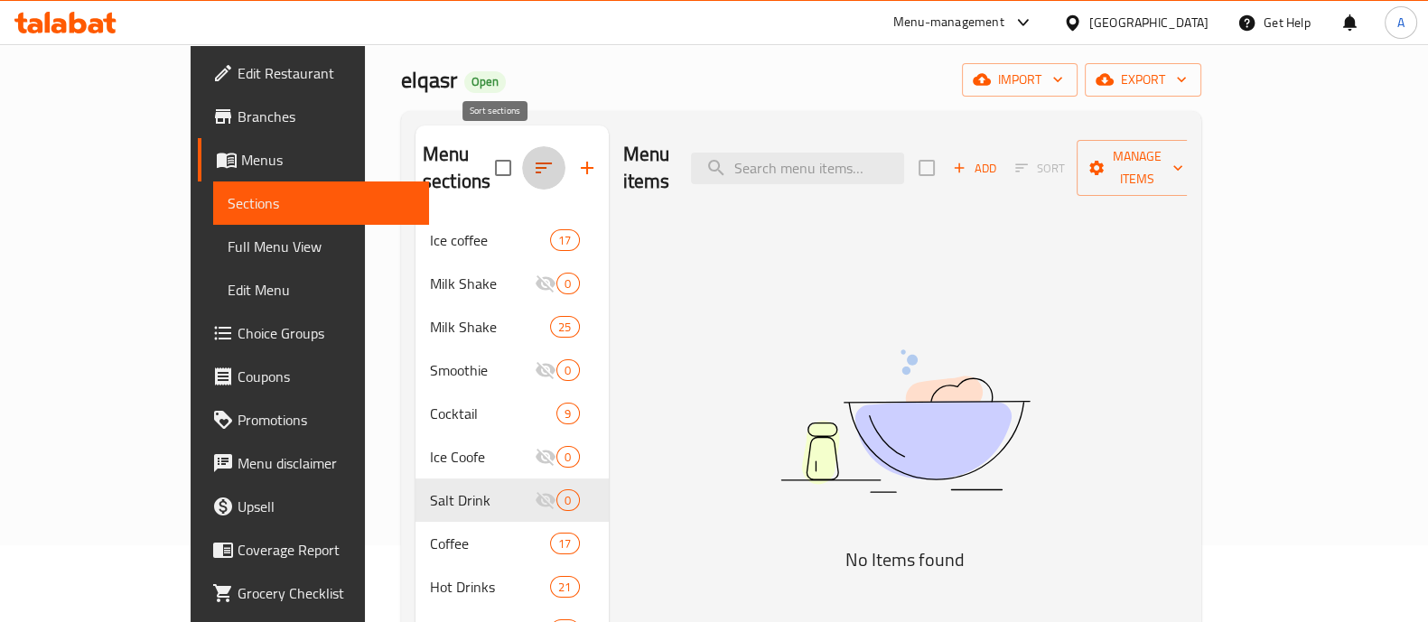
click at [533, 162] on icon "button" at bounding box center [544, 168] width 22 height 22
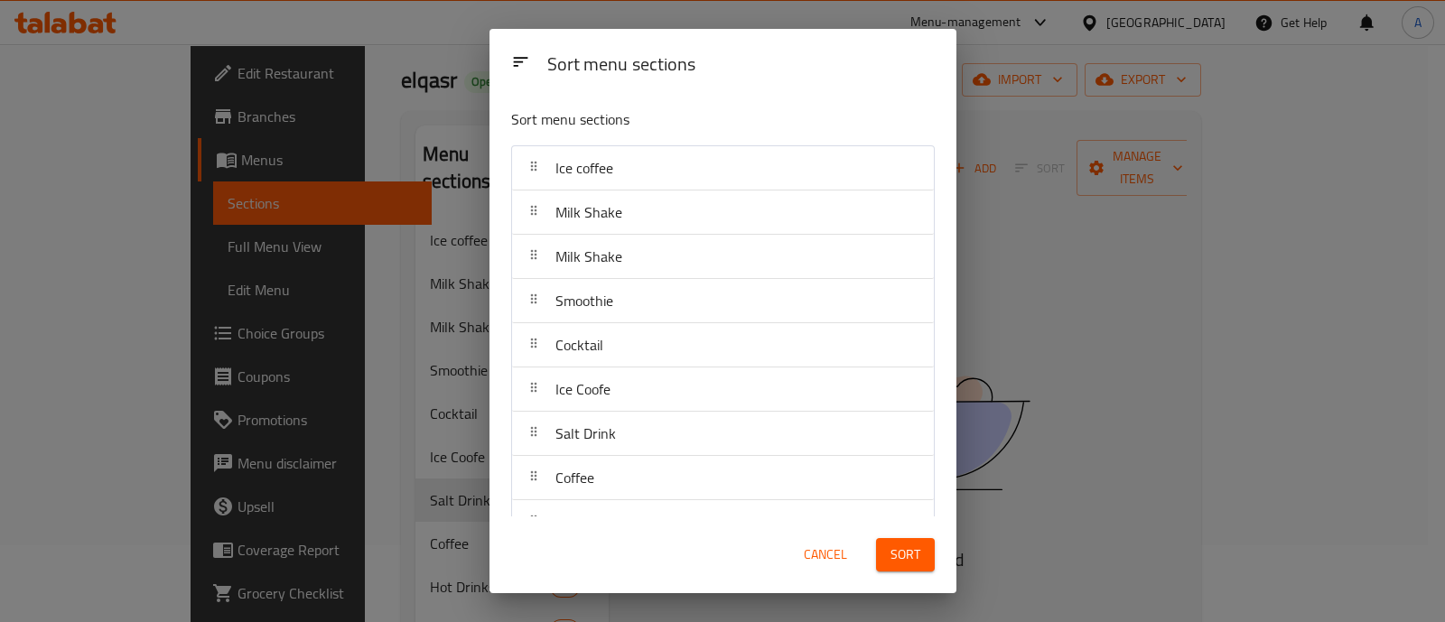
click at [452, 283] on div "Sort menu sections Sort menu sections Ice coffee Milk Shake Milk Shake Smoothie…" at bounding box center [722, 311] width 1445 height 622
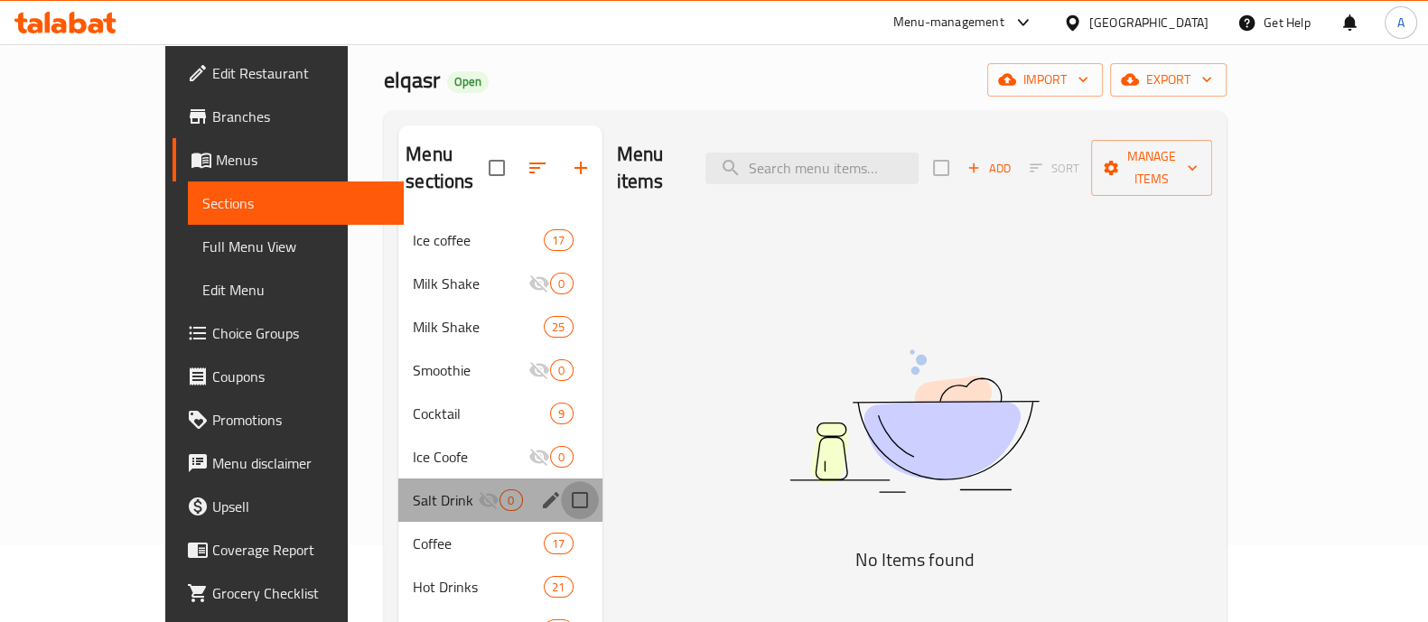
click at [561, 481] on input "Menu sections" at bounding box center [580, 500] width 38 height 38
checkbox input "true"
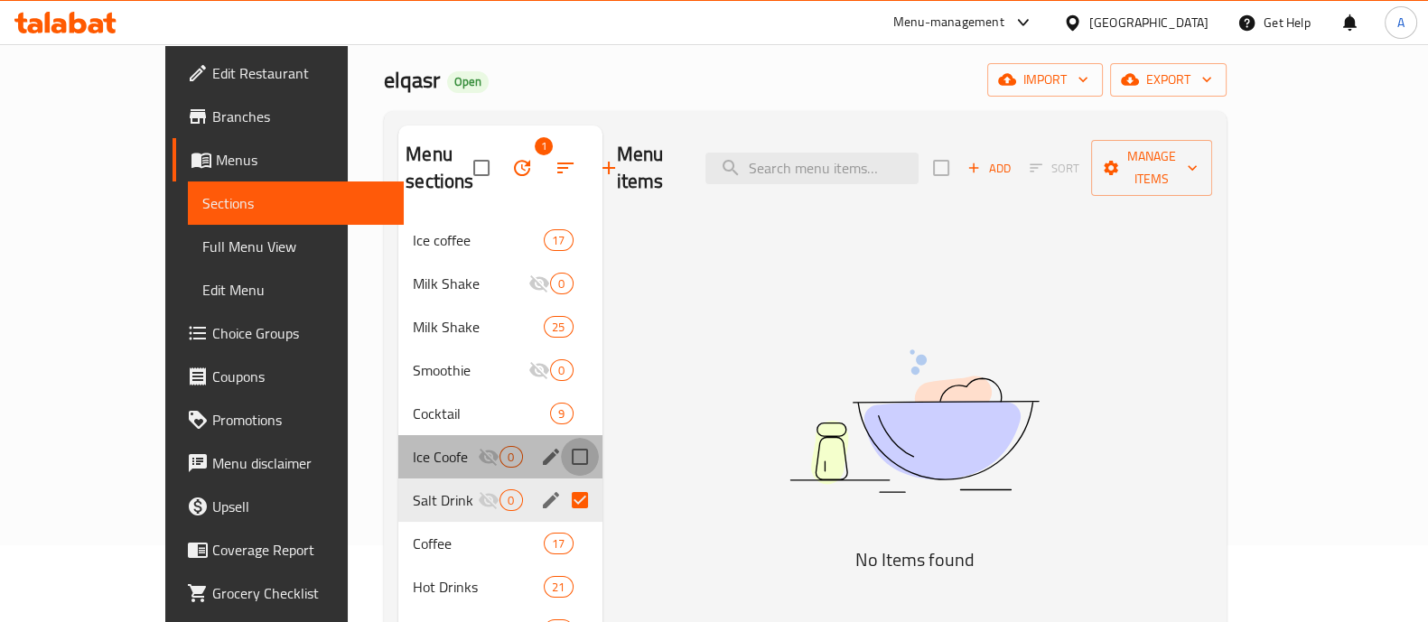
click at [561, 455] on input "Menu sections" at bounding box center [580, 457] width 38 height 38
checkbox input "true"
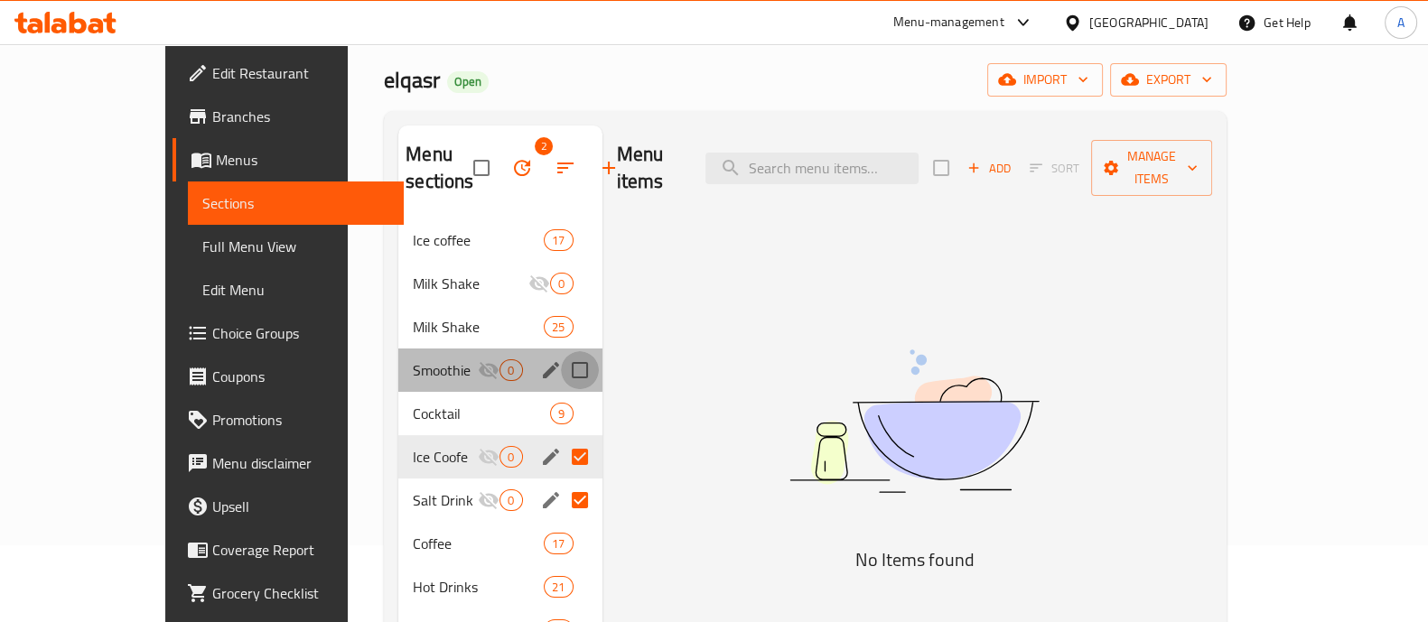
click at [561, 369] on input "Menu sections" at bounding box center [580, 370] width 38 height 38
checkbox input "true"
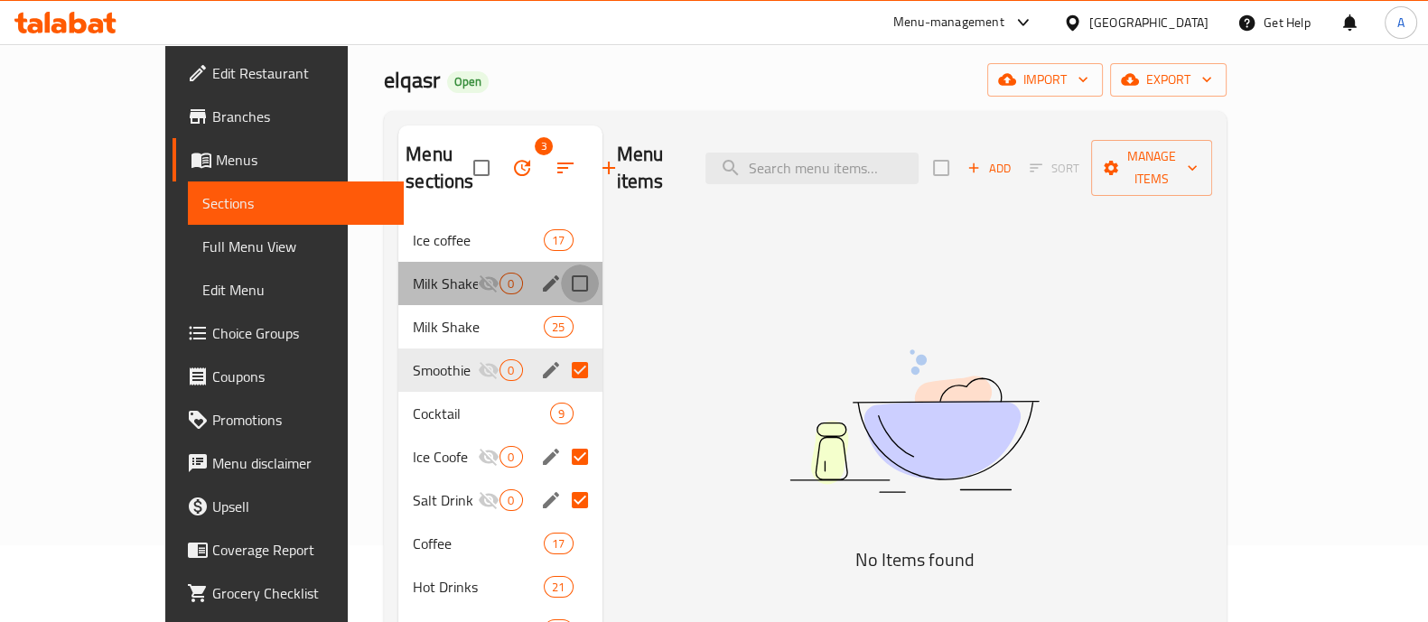
click at [561, 277] on input "Menu sections" at bounding box center [580, 284] width 38 height 38
checkbox input "true"
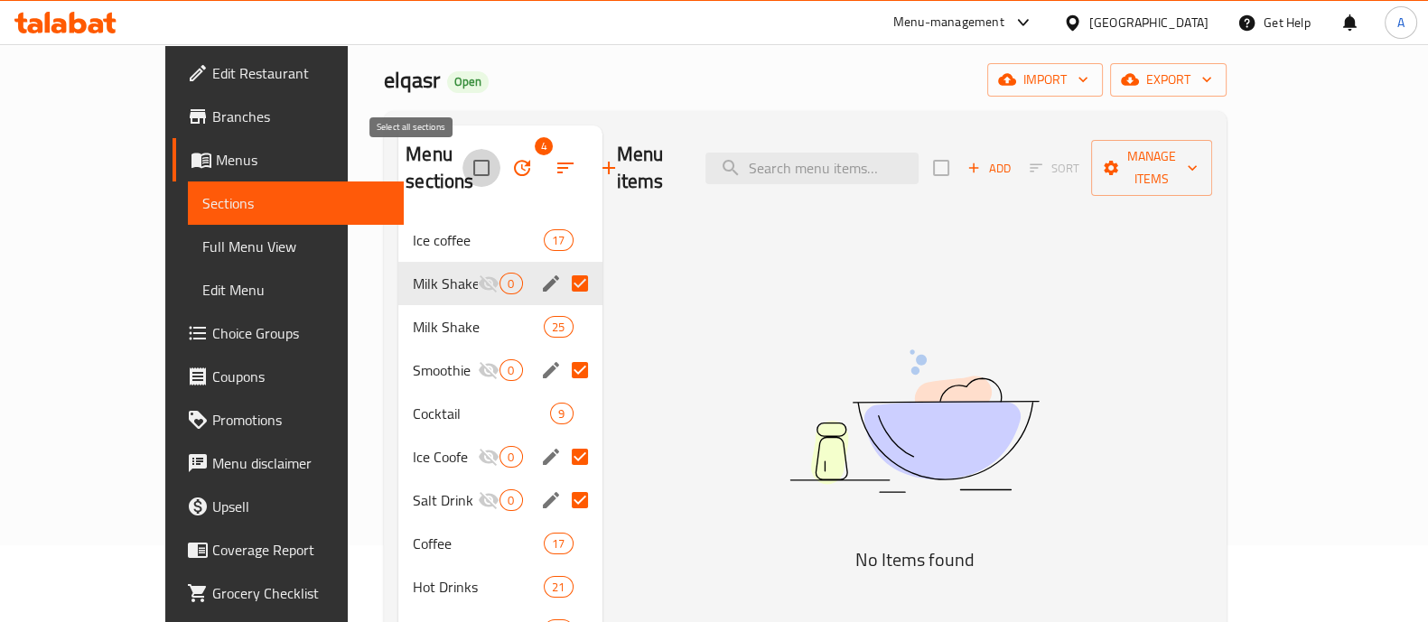
click at [462, 169] on input "checkbox" at bounding box center [481, 168] width 38 height 38
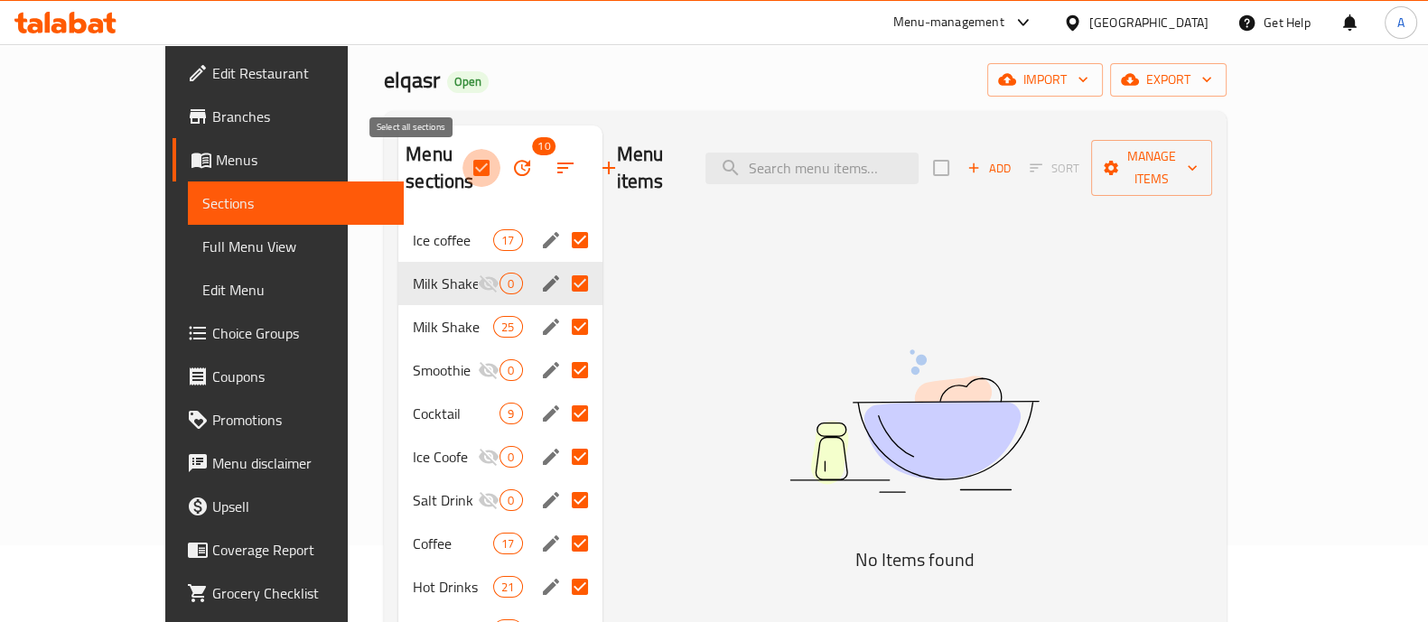
click at [462, 169] on input "checkbox" at bounding box center [481, 168] width 38 height 38
checkbox input "false"
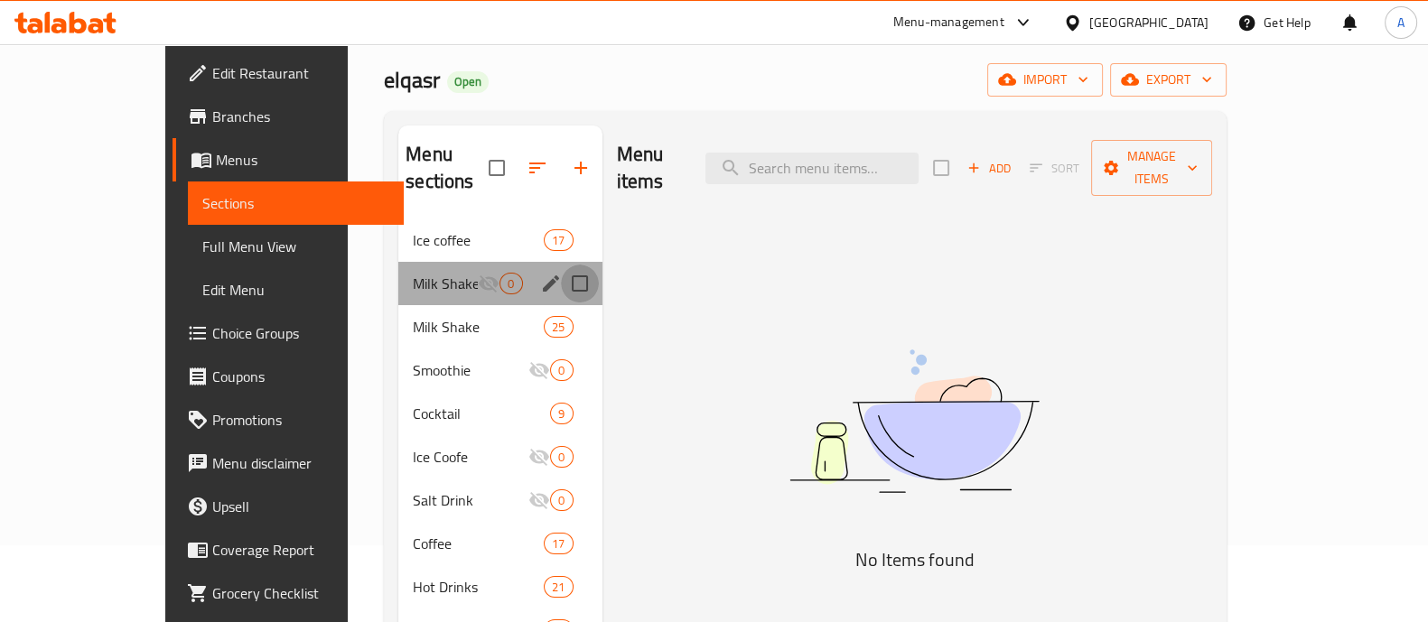
click at [561, 265] on input "Menu sections" at bounding box center [580, 284] width 38 height 38
checkbox input "true"
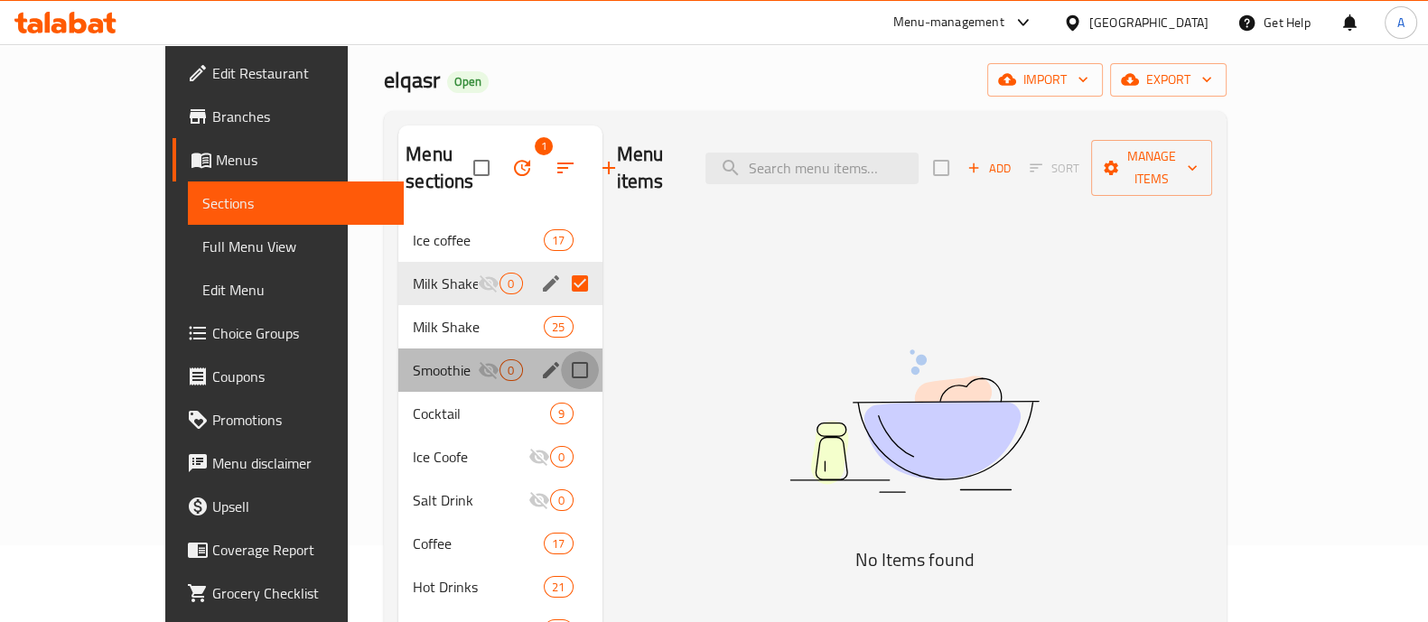
click at [561, 371] on input "Menu sections" at bounding box center [580, 370] width 38 height 38
checkbox input "true"
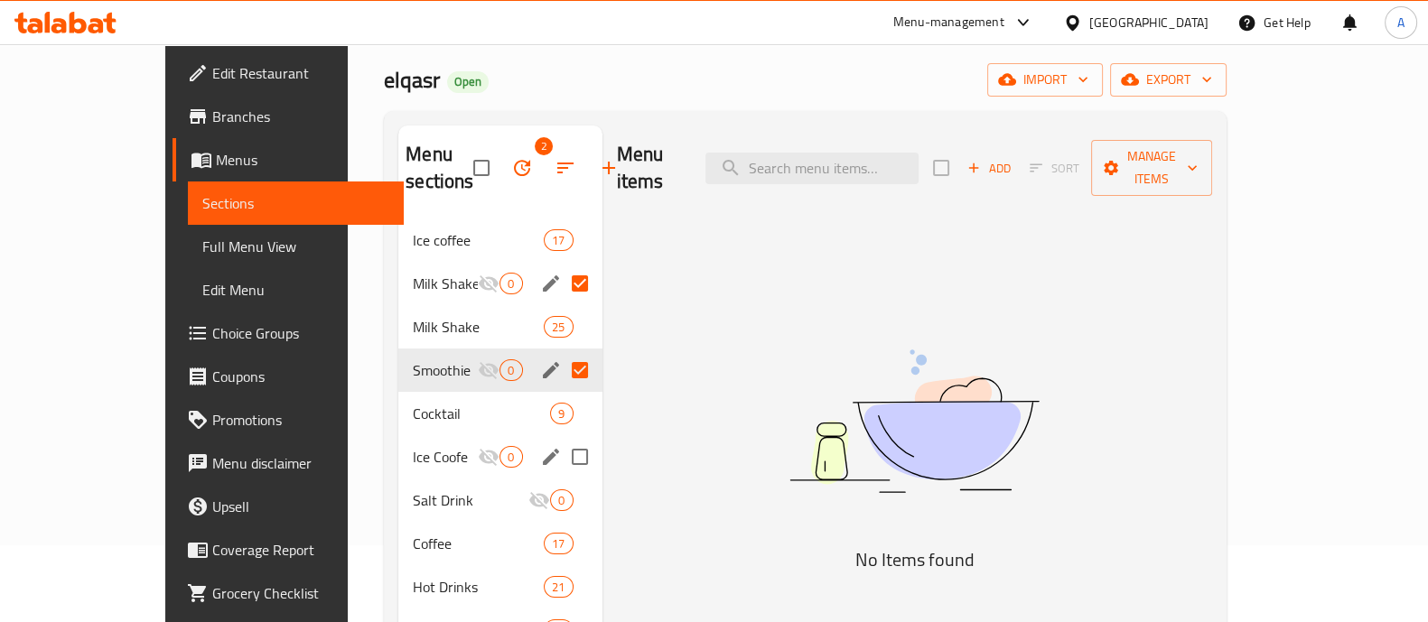
click at [561, 462] on input "Menu sections" at bounding box center [580, 457] width 38 height 38
checkbox input "true"
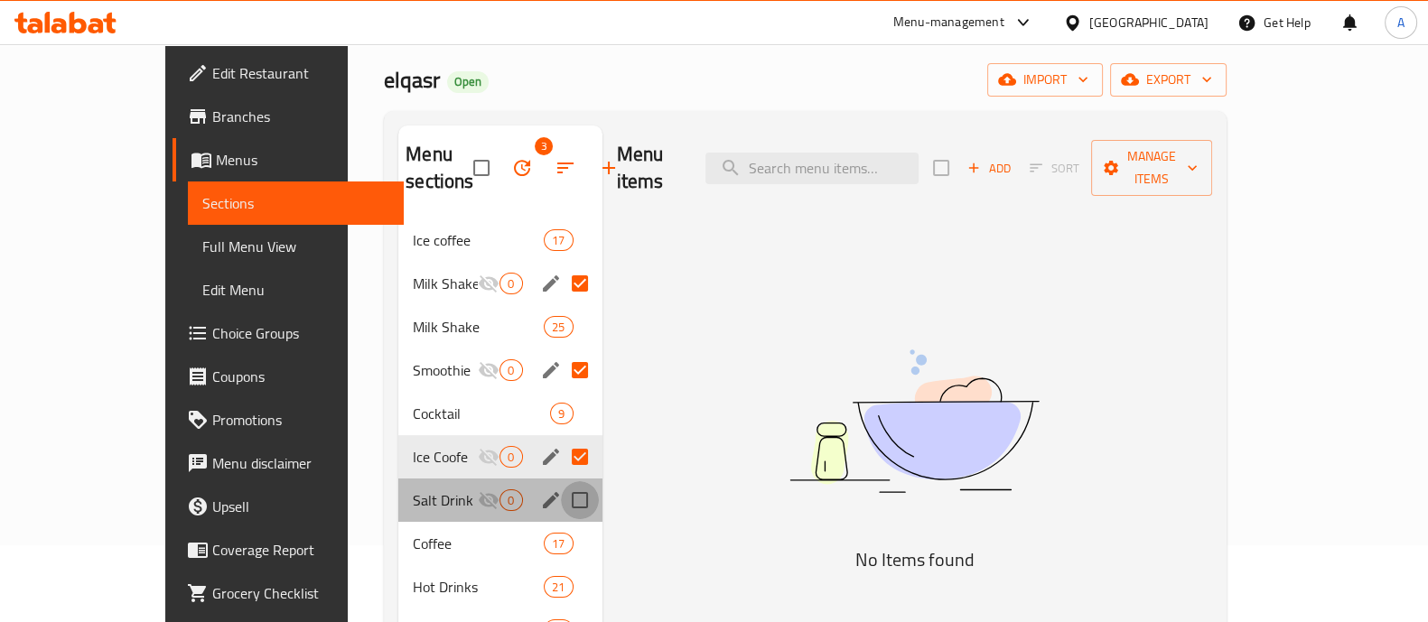
click at [561, 503] on input "Menu sections" at bounding box center [580, 500] width 38 height 38
checkbox input "true"
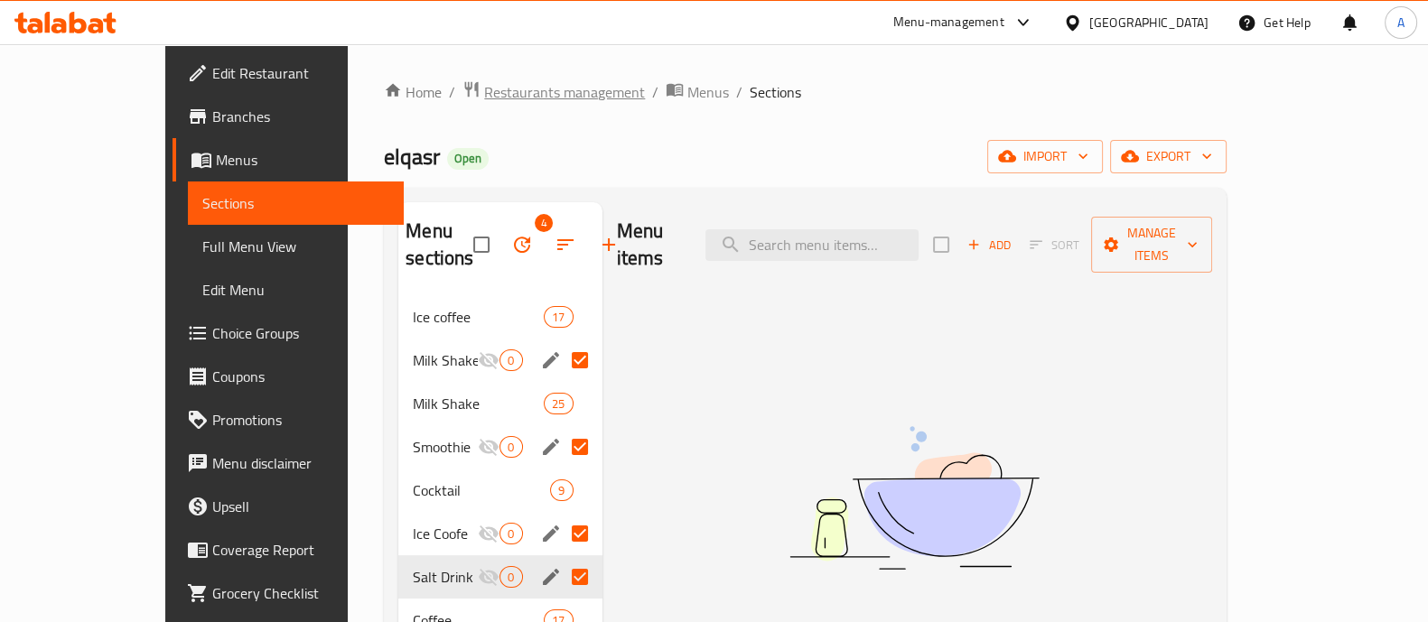
click at [484, 92] on span "Restaurants management" at bounding box center [564, 92] width 161 height 22
